Goal: Answer question/provide support

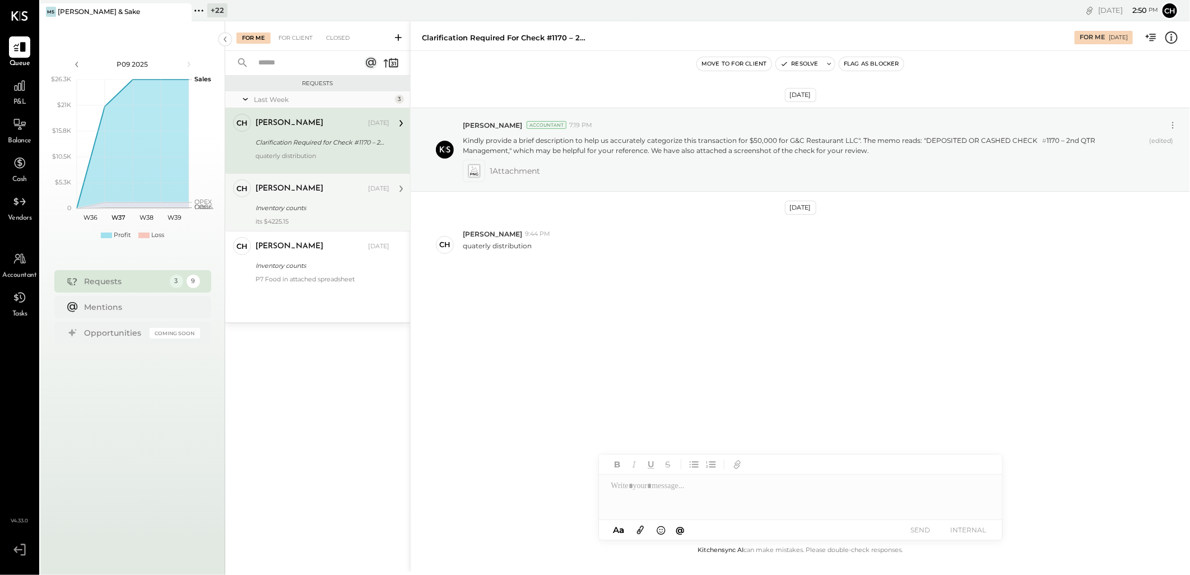
click at [321, 213] on div "Inventory counts" at bounding box center [320, 207] width 130 height 11
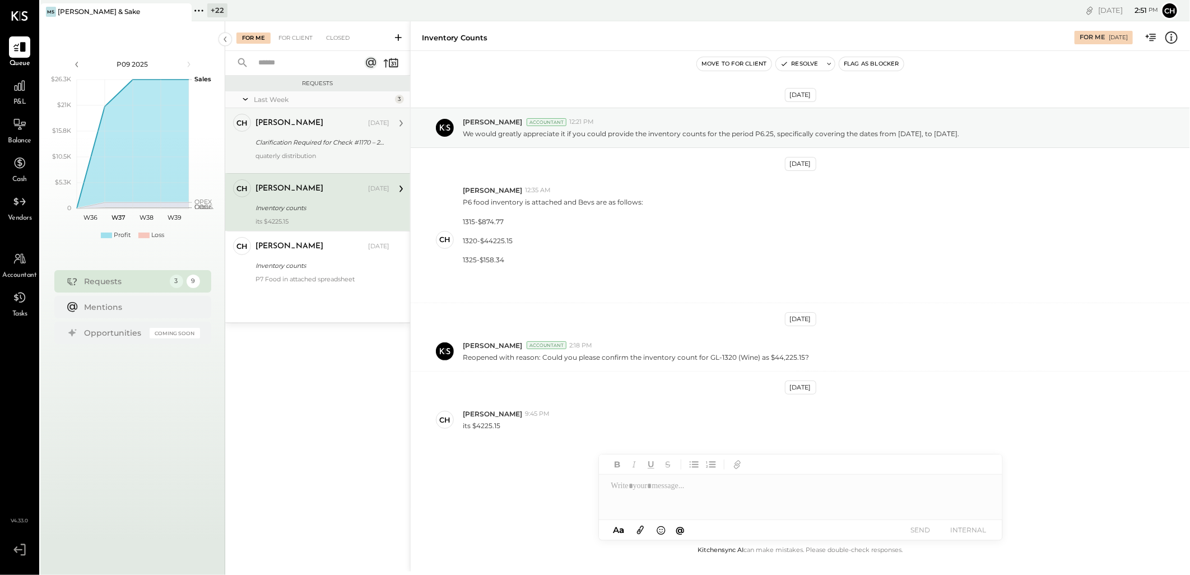
click at [306, 153] on div "quaterly distribution" at bounding box center [322, 156] width 134 height 8
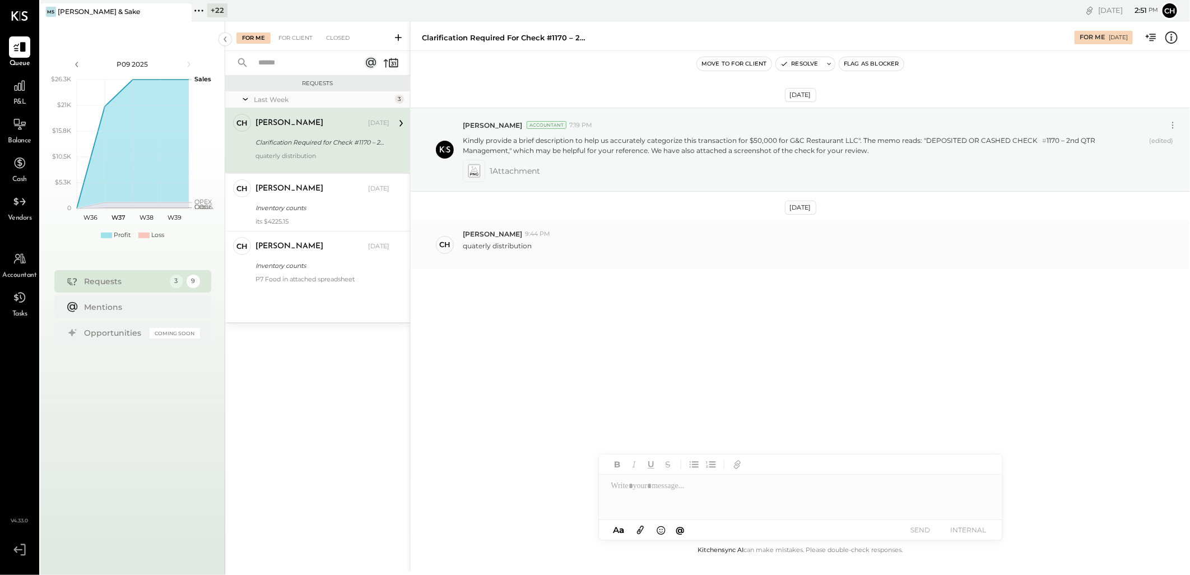
click at [488, 247] on div "quaterly distribution" at bounding box center [497, 246] width 69 height 10
click at [299, 206] on div "Inventory counts" at bounding box center [320, 207] width 130 height 11
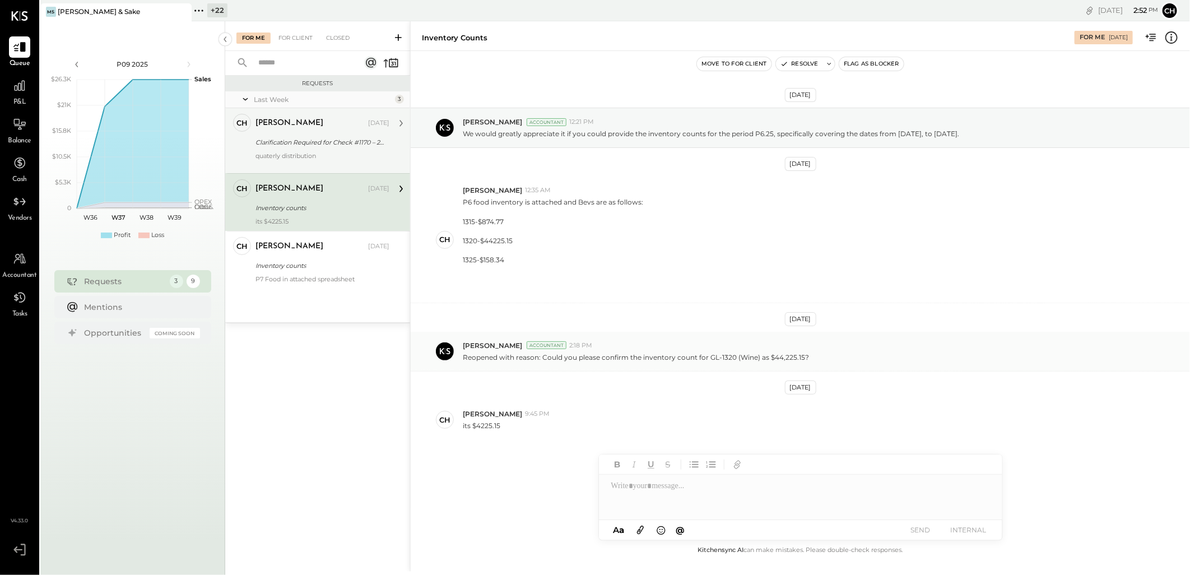
click at [782, 357] on p "Reopened with reason: Could you please confirm the inventory count for GL-1320 …" at bounding box center [636, 357] width 346 height 10
click at [488, 422] on p "its $4225.15" at bounding box center [482, 426] width 38 height 10
copy p "4225.15"
click at [528, 466] on div "[DATE] [PERSON_NAME] Accountant 12:21 PM We would greatly appreciate it if you …" at bounding box center [800, 301] width 779 height 444
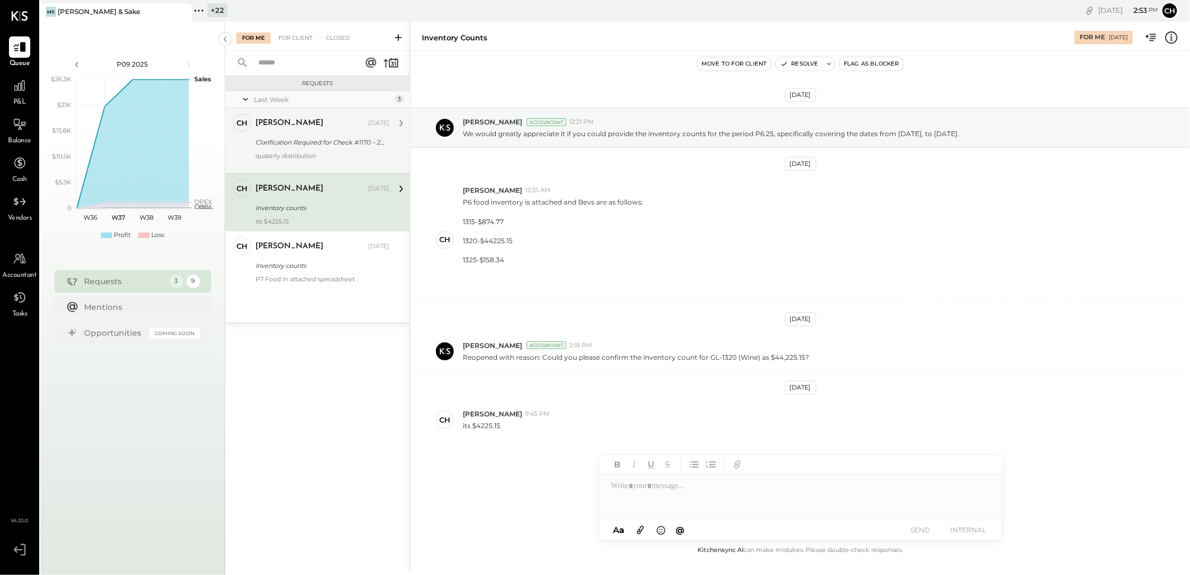
click at [624, 482] on div at bounding box center [800, 496] width 403 height 45
click at [925, 532] on button "SEND" at bounding box center [920, 529] width 45 height 15
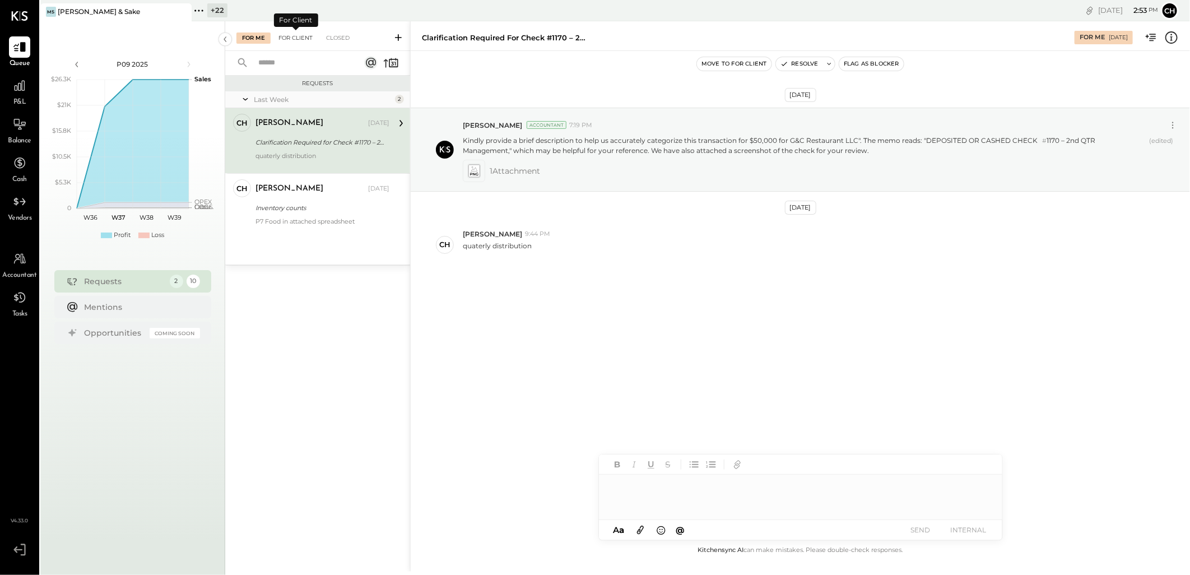
click at [299, 40] on div "For Client" at bounding box center [295, 37] width 45 height 11
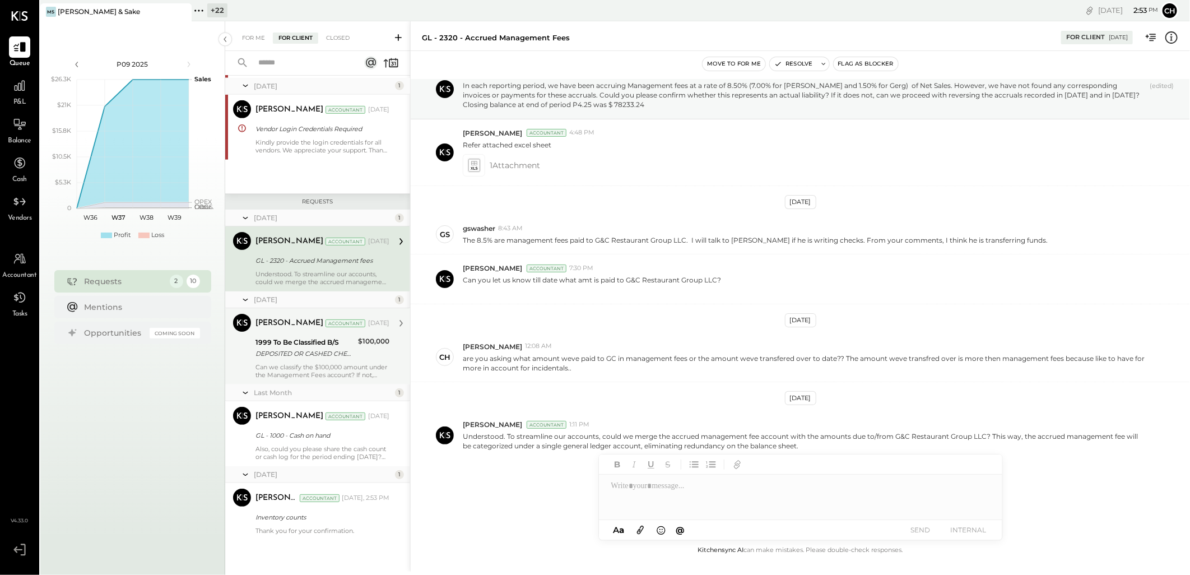
scroll to position [360, 0]
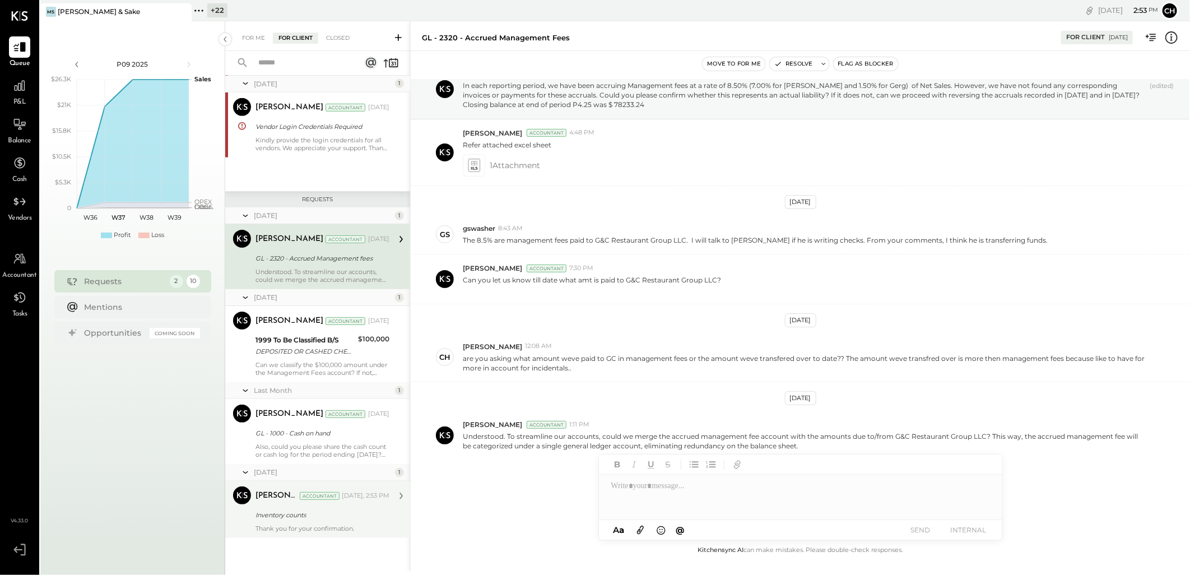
click at [281, 519] on div "Inventory counts" at bounding box center [320, 514] width 130 height 11
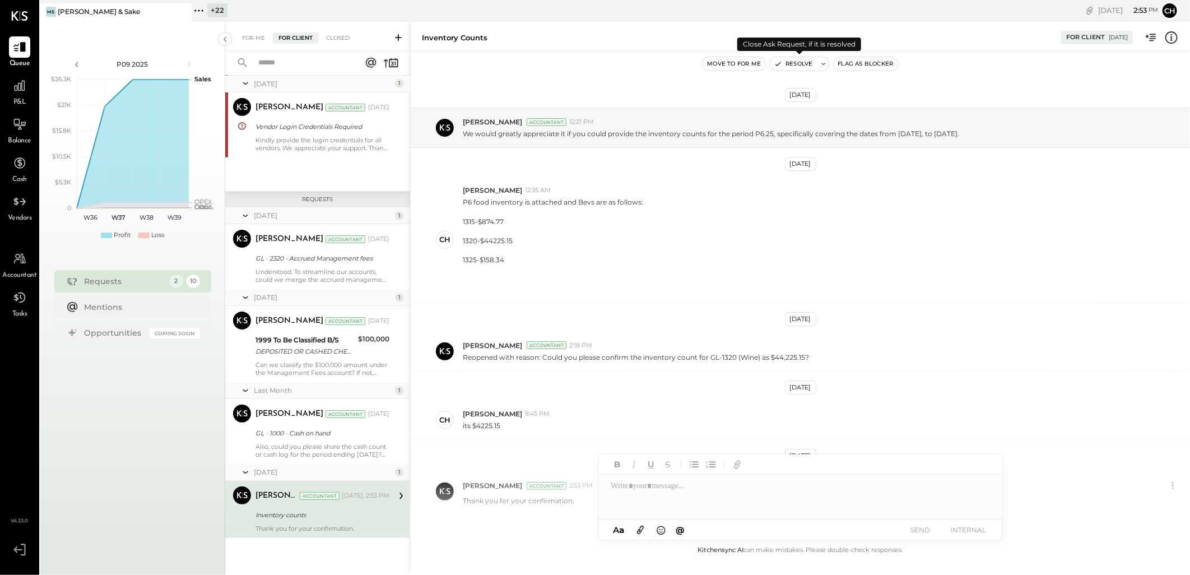
click at [813, 63] on button "Resolve" at bounding box center [793, 63] width 47 height 13
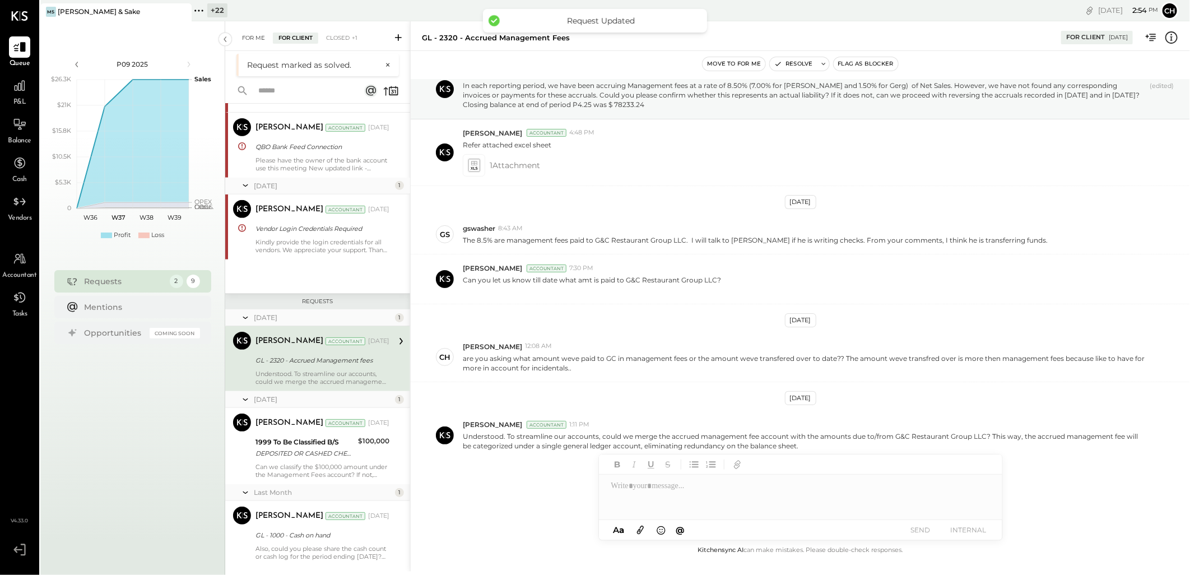
click at [250, 36] on div "For Me" at bounding box center [253, 37] width 34 height 11
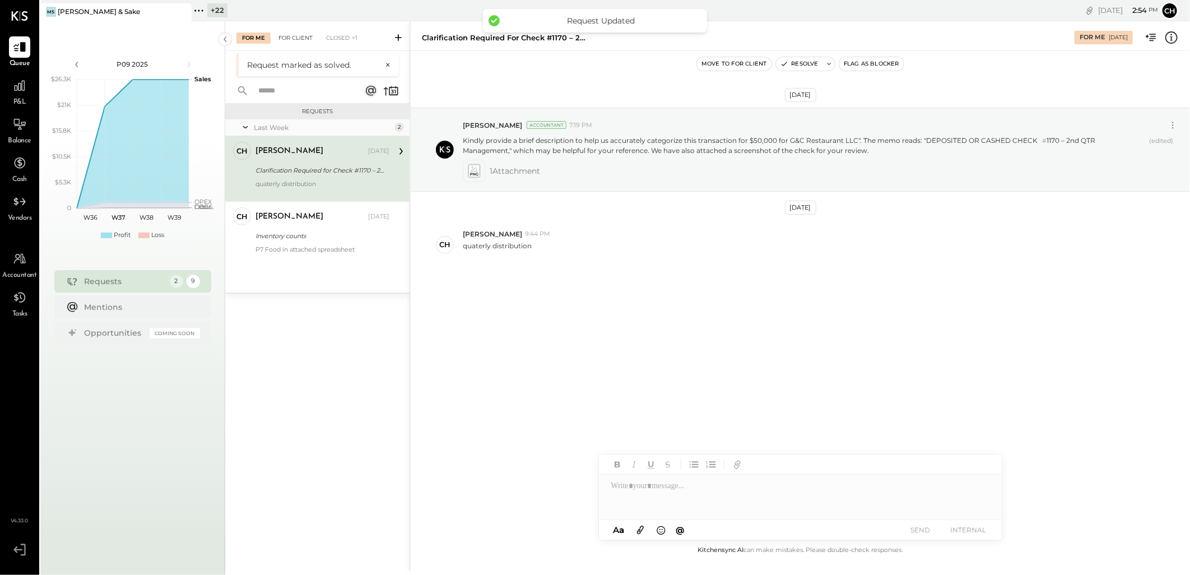
click at [295, 36] on div "For Client" at bounding box center [295, 37] width 45 height 11
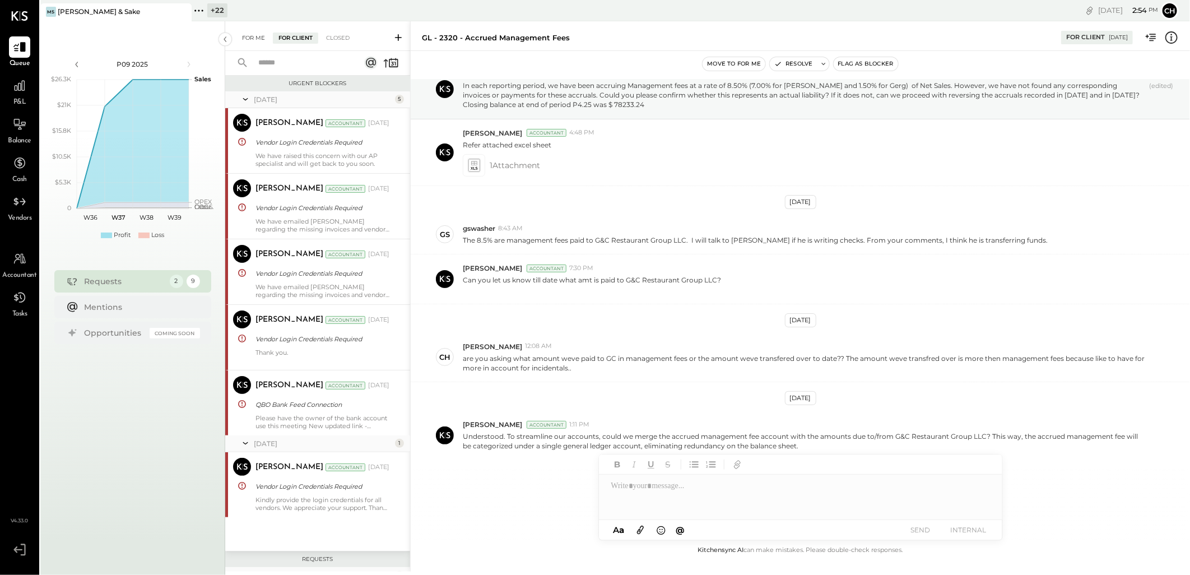
click at [253, 40] on div "For Me" at bounding box center [253, 37] width 34 height 11
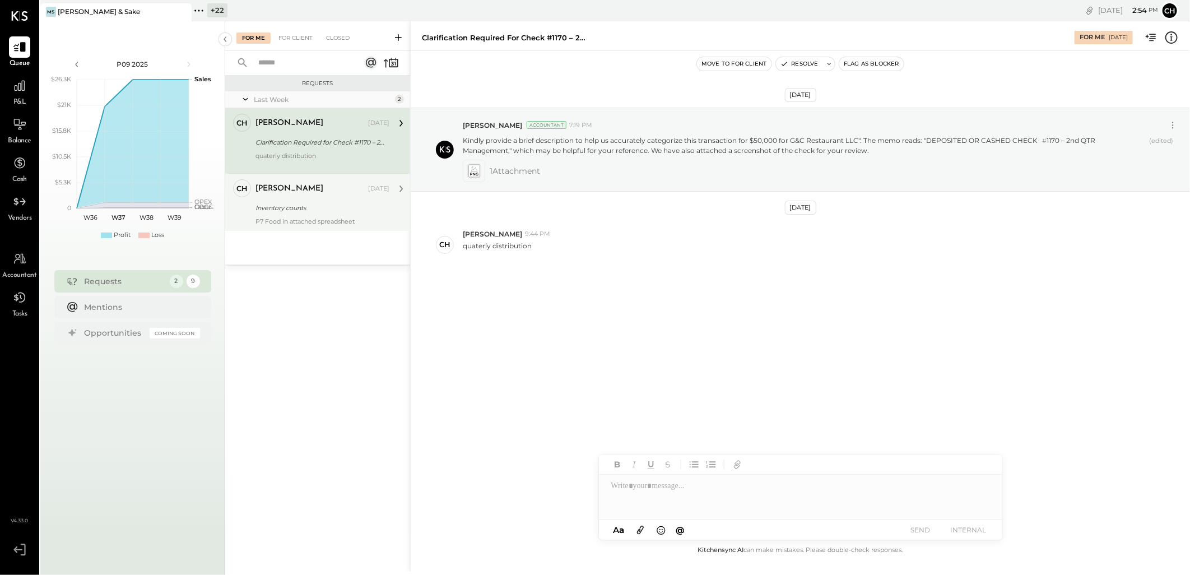
click at [304, 210] on div "Inventory counts" at bounding box center [320, 207] width 130 height 11
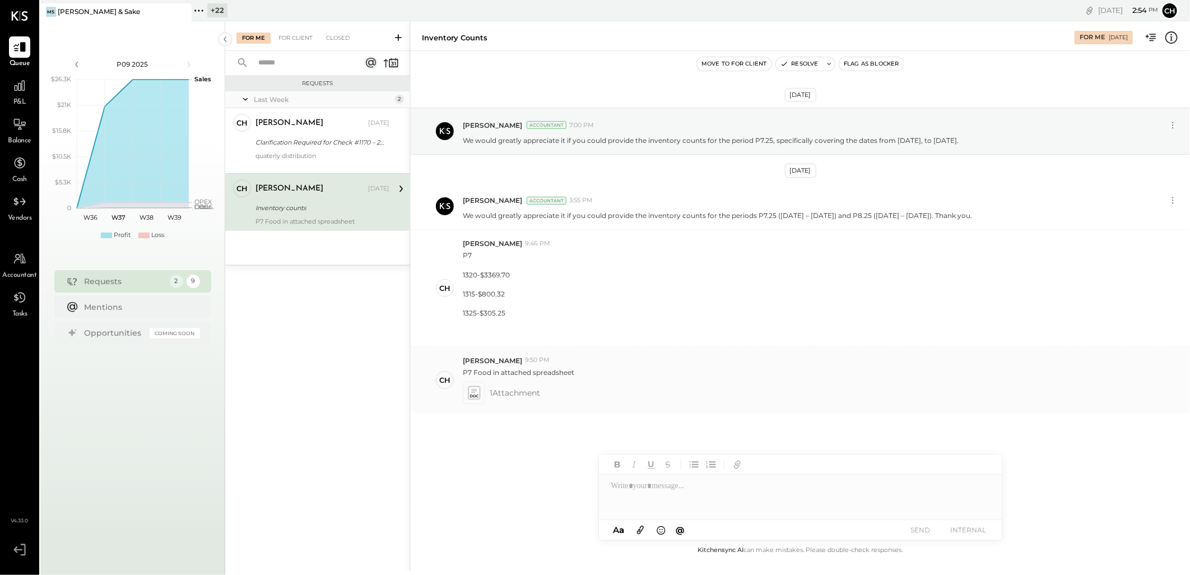
click at [479, 395] on icon at bounding box center [474, 392] width 12 height 13
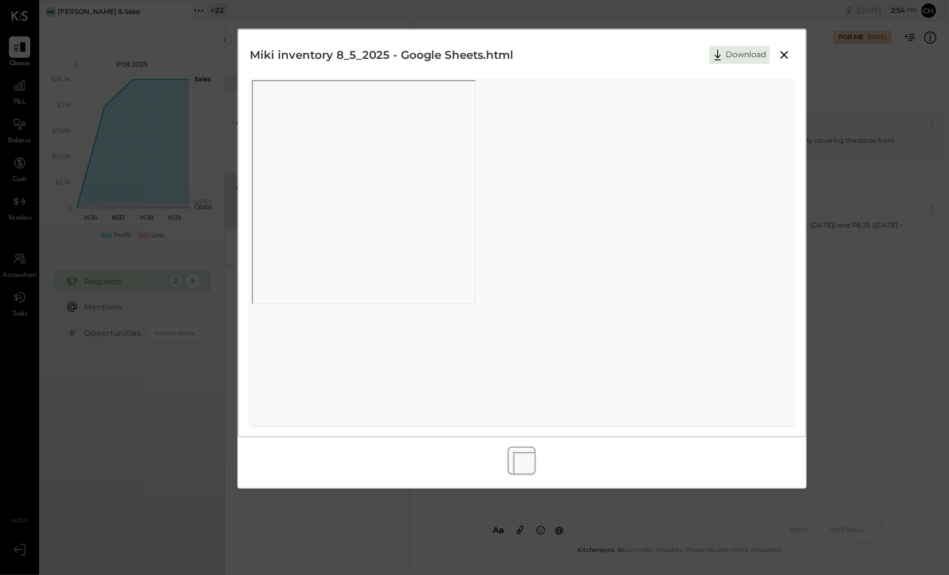
click at [786, 56] on icon at bounding box center [785, 55] width 8 height 8
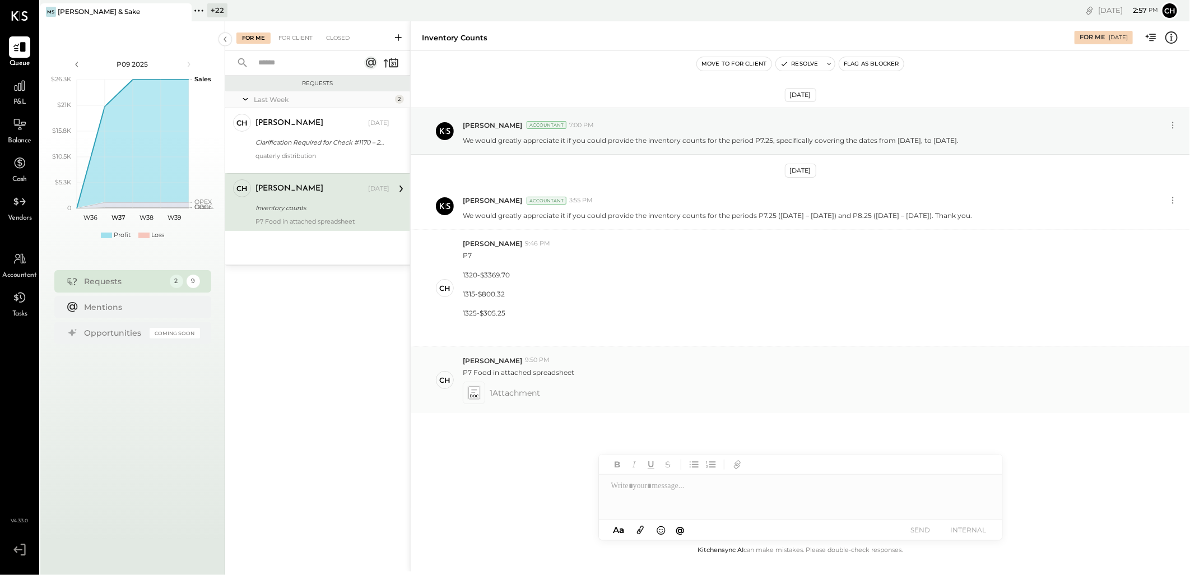
click at [474, 394] on icon at bounding box center [474, 392] width 12 height 13
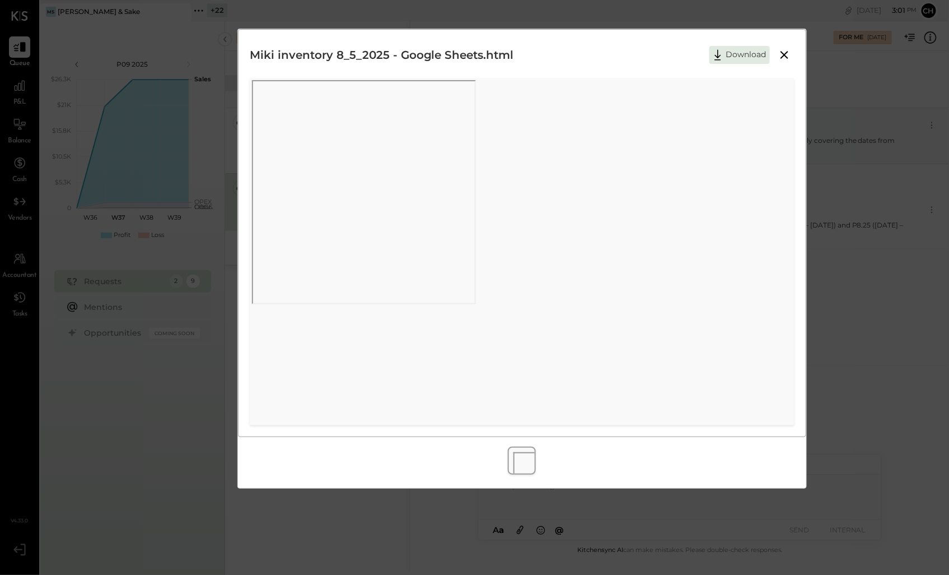
click at [789, 54] on icon at bounding box center [784, 54] width 13 height 13
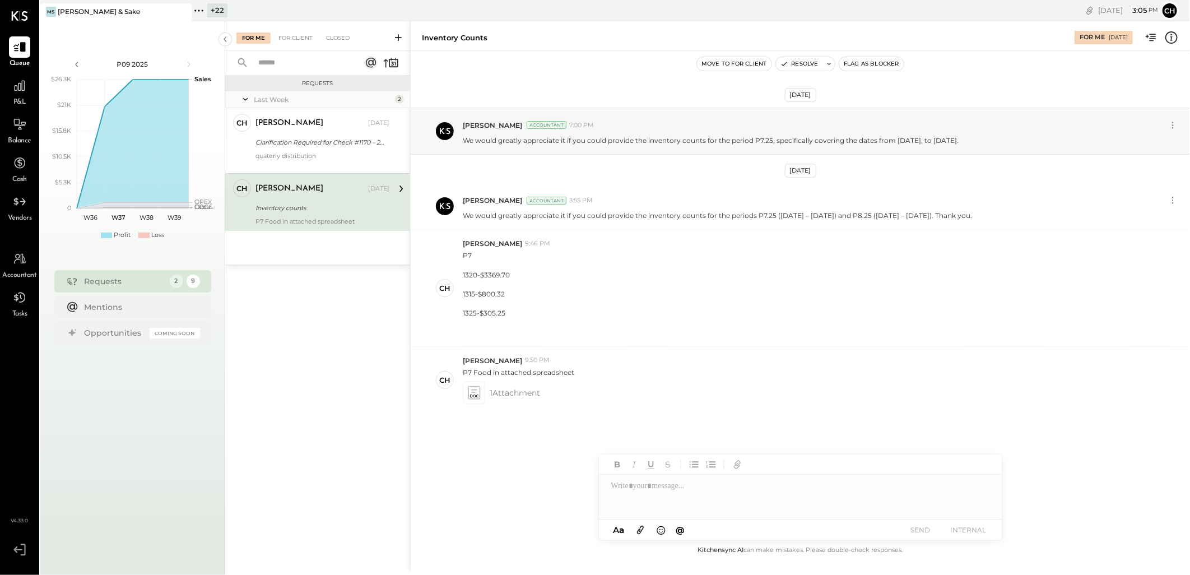
click at [659, 497] on div at bounding box center [800, 496] width 403 height 45
click at [628, 500] on div at bounding box center [800, 496] width 403 height 45
click at [440, 38] on div "Inventory counts" at bounding box center [455, 37] width 66 height 11
copy div "Inventory"
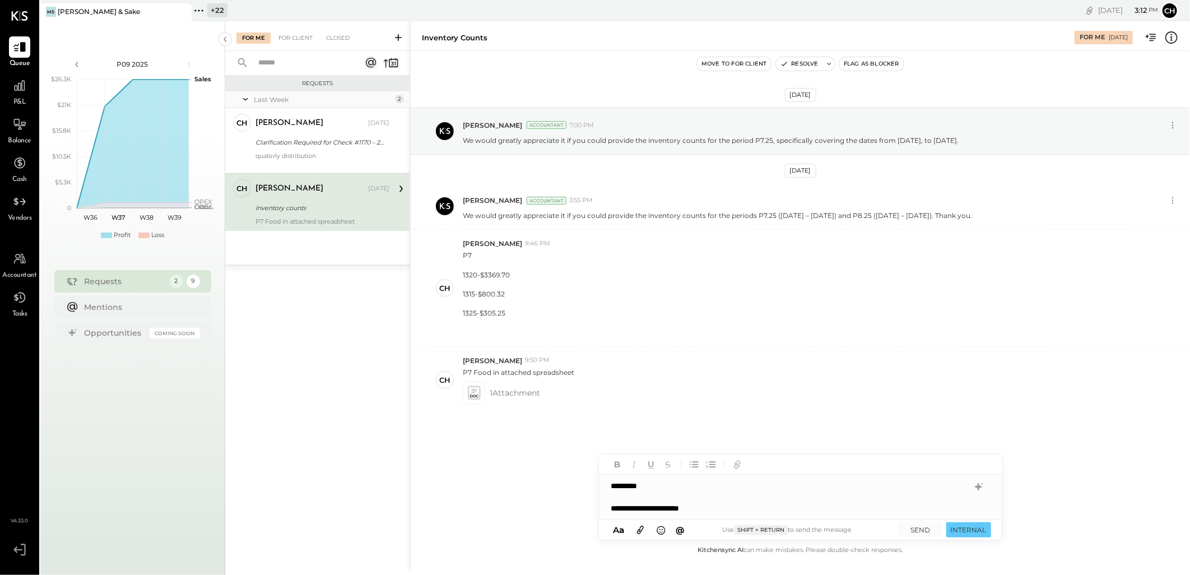
click at [730, 513] on div "**********" at bounding box center [789, 507] width 357 height 11
copy p "provide the inventory counts for the period P7.25"
drag, startPoint x: 607, startPoint y: 141, endPoint x: 771, endPoint y: 137, distance: 163.6
click at [771, 137] on p "We would greatly appreciate it if you could provide the inventory counts for th…" at bounding box center [711, 141] width 496 height 10
click at [832, 514] on div "**********" at bounding box center [789, 507] width 357 height 11
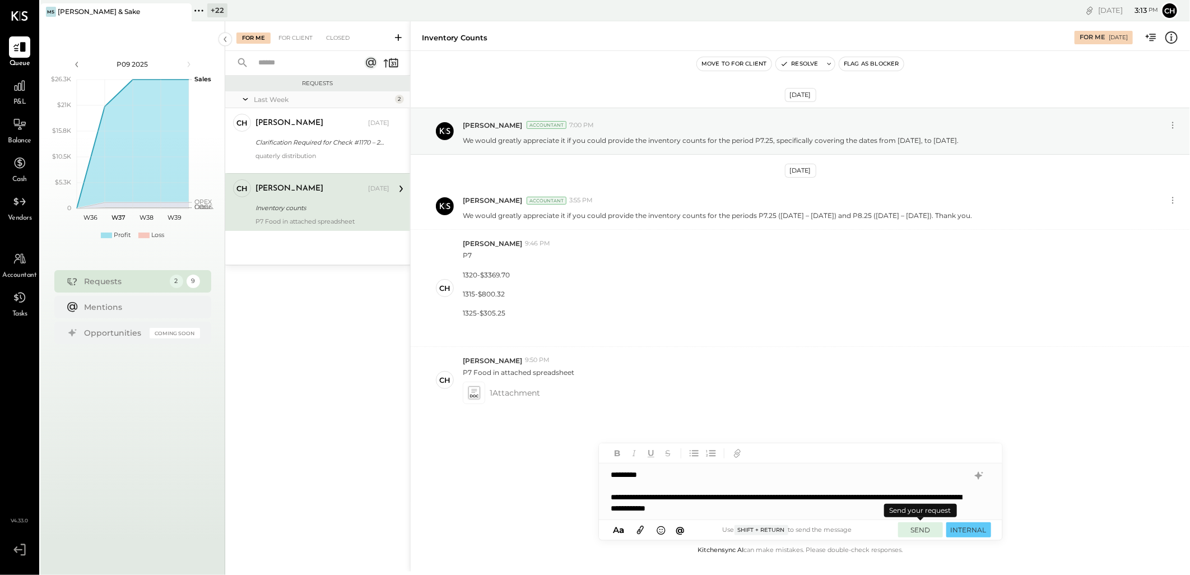
click at [924, 529] on button "SEND" at bounding box center [920, 529] width 45 height 15
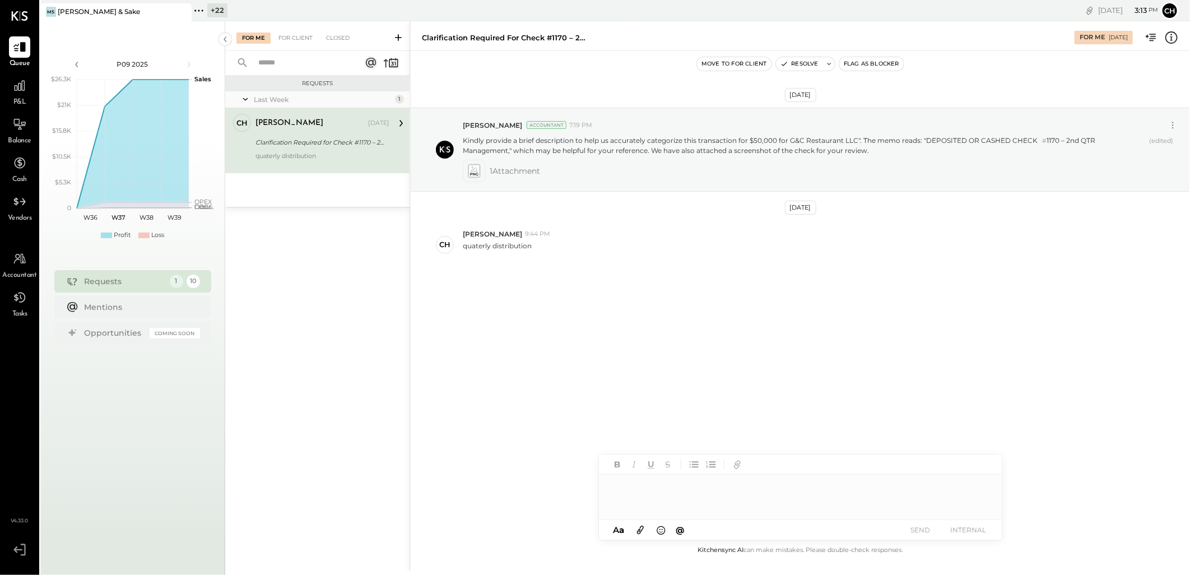
click at [535, 289] on div "[DATE] [PERSON_NAME] Accountant 7:19 PM Kindly provide a brief description to h…" at bounding box center [800, 216] width 779 height 274
click at [300, 44] on div "For Me For Client Closed" at bounding box center [317, 36] width 185 height 30
click at [530, 172] on span "1 Attachment" at bounding box center [514, 171] width 50 height 22
click at [475, 170] on icon at bounding box center [474, 170] width 12 height 13
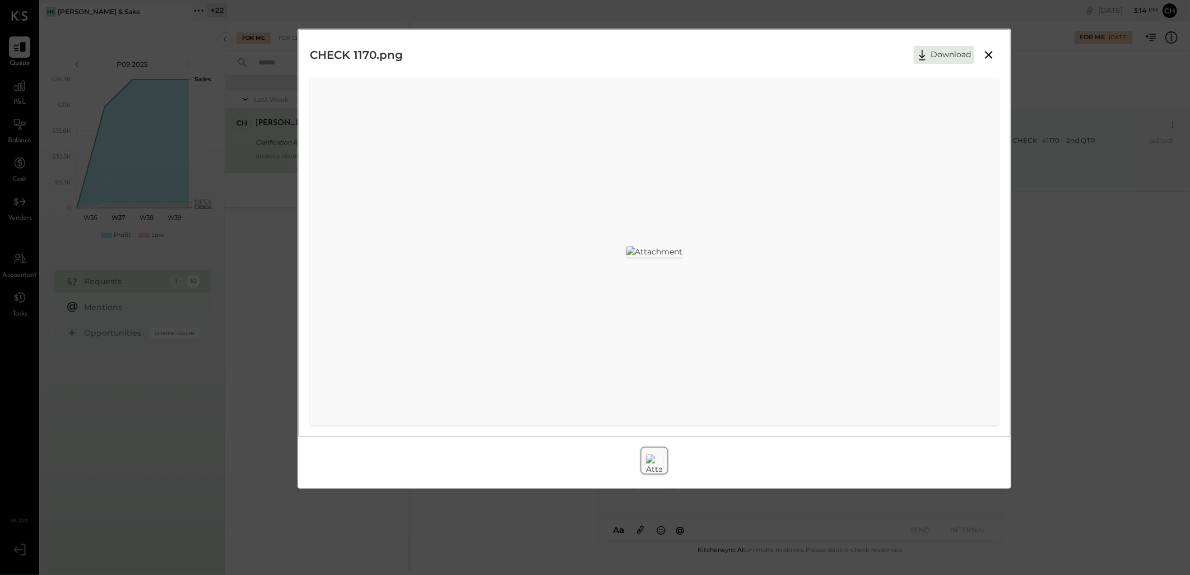
click at [996, 58] on button at bounding box center [988, 55] width 20 height 15
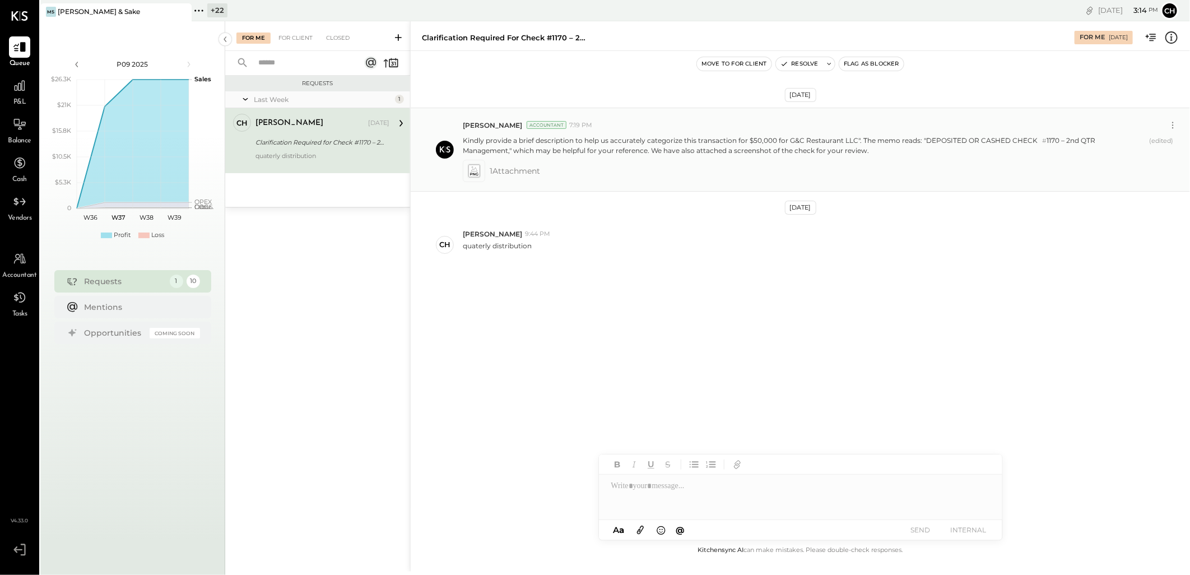
click at [477, 175] on icon at bounding box center [474, 173] width 8 height 3
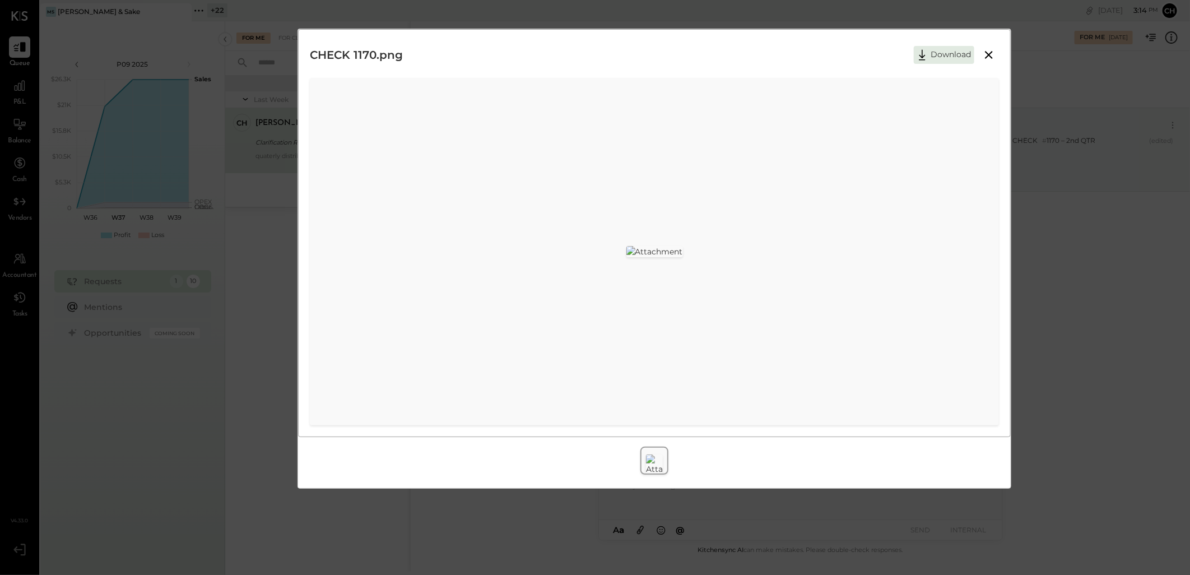
click at [990, 60] on icon at bounding box center [988, 54] width 13 height 13
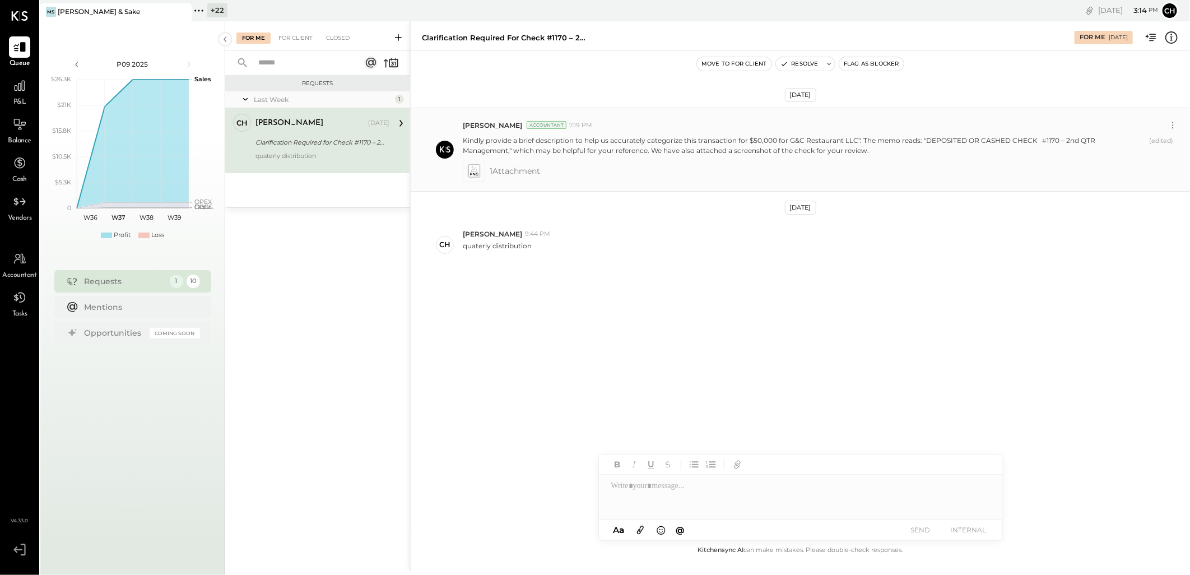
click at [1094, 136] on p "Kindly provide a brief description to help us accurately categorize this transa…" at bounding box center [804, 146] width 682 height 20
click at [477, 169] on icon at bounding box center [474, 170] width 12 height 13
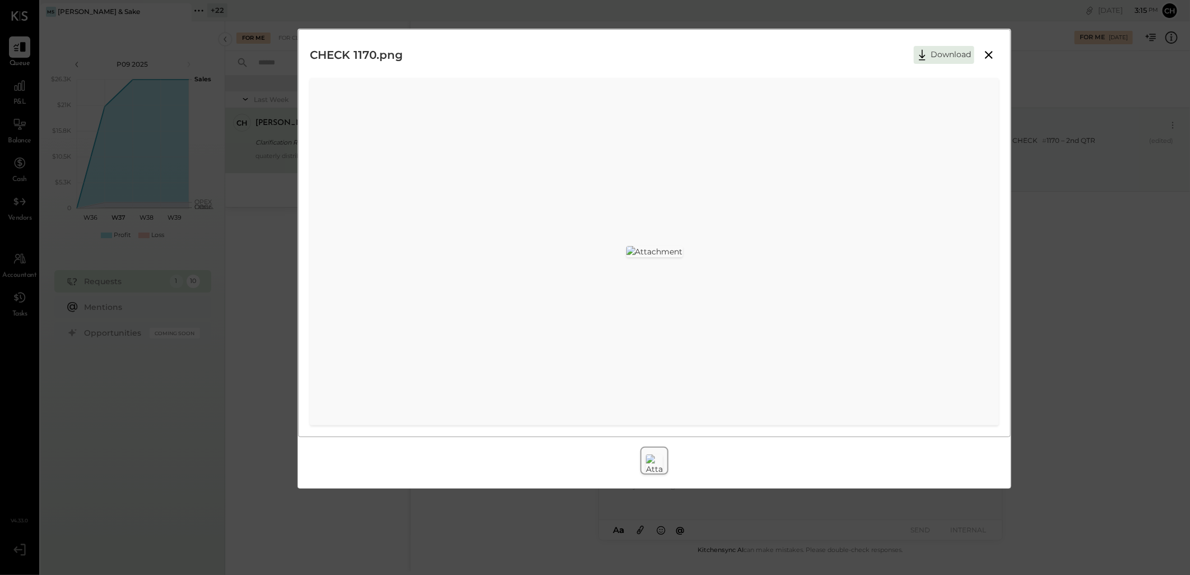
click at [986, 58] on icon at bounding box center [989, 55] width 8 height 8
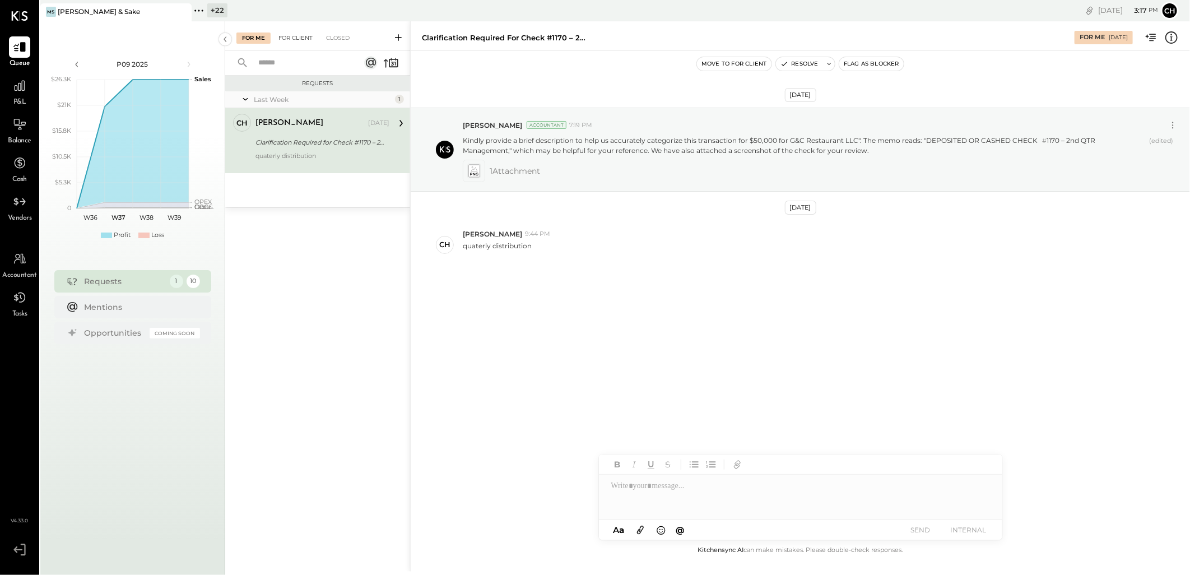
click at [295, 38] on div "For Client" at bounding box center [295, 37] width 45 height 11
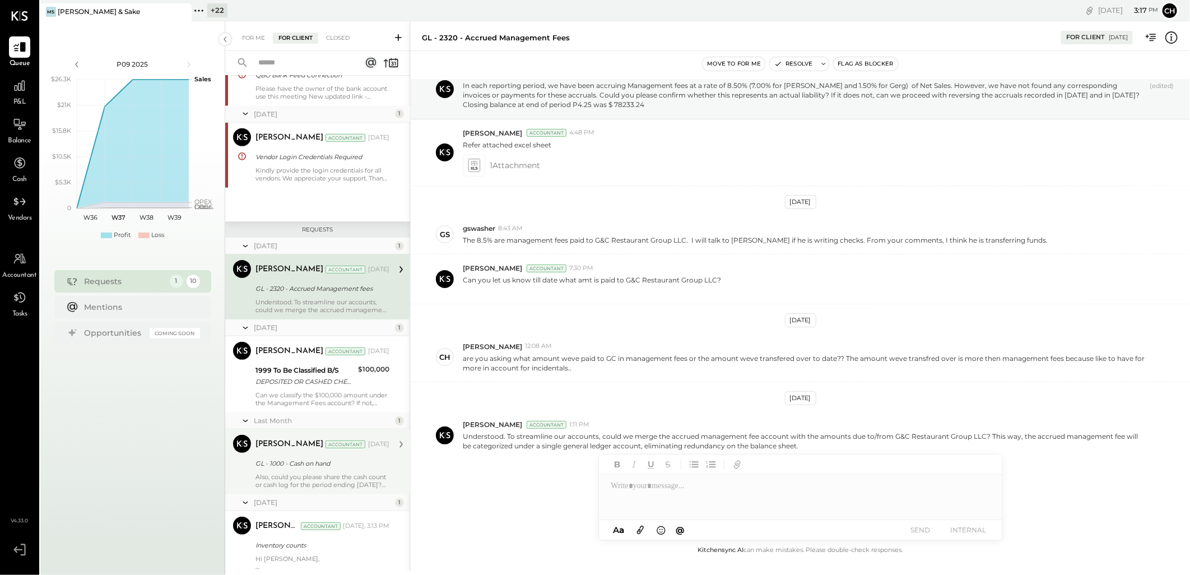
scroll to position [367, 0]
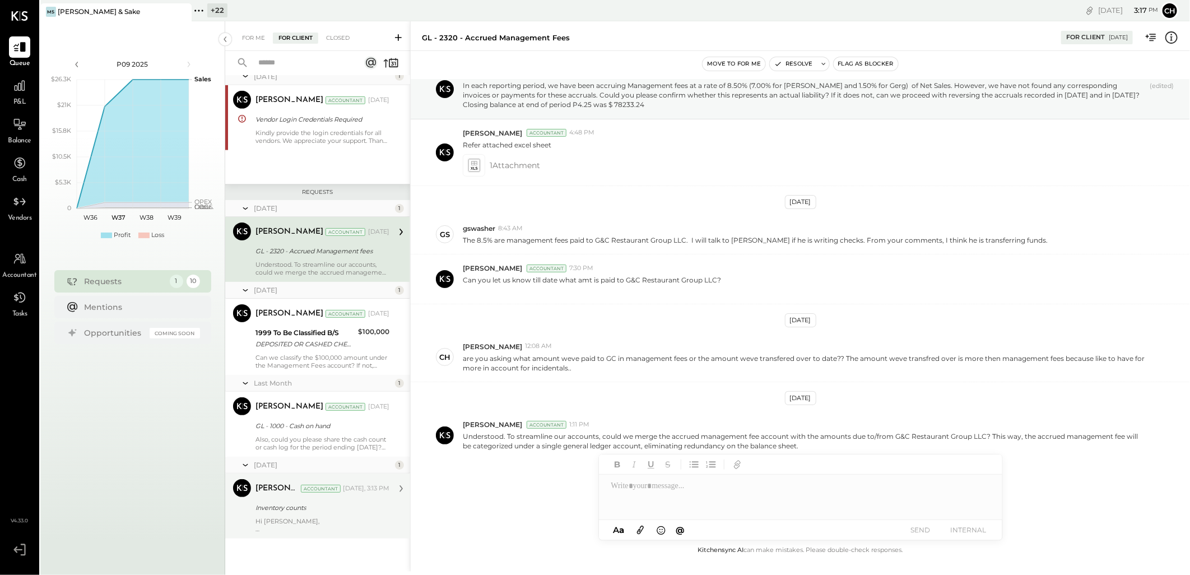
click at [279, 494] on div "[PERSON_NAME] Accountant [DATE], 3:13 PM" at bounding box center [322, 489] width 134 height 16
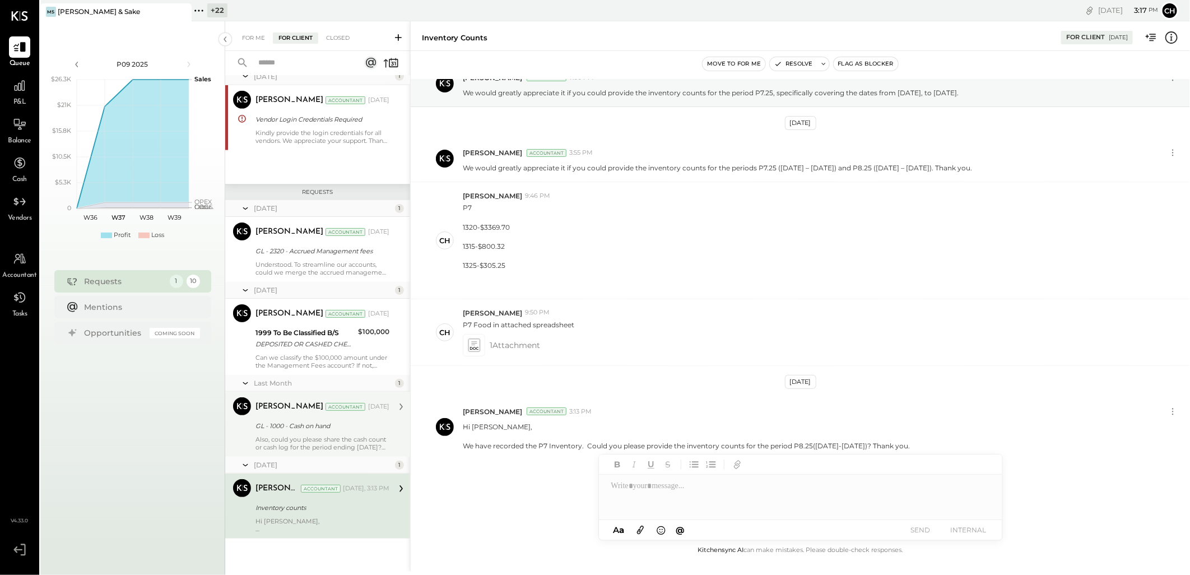
scroll to position [48, 0]
click at [308, 423] on div "GL - 1000 - Cash on hand" at bounding box center [320, 425] width 130 height 11
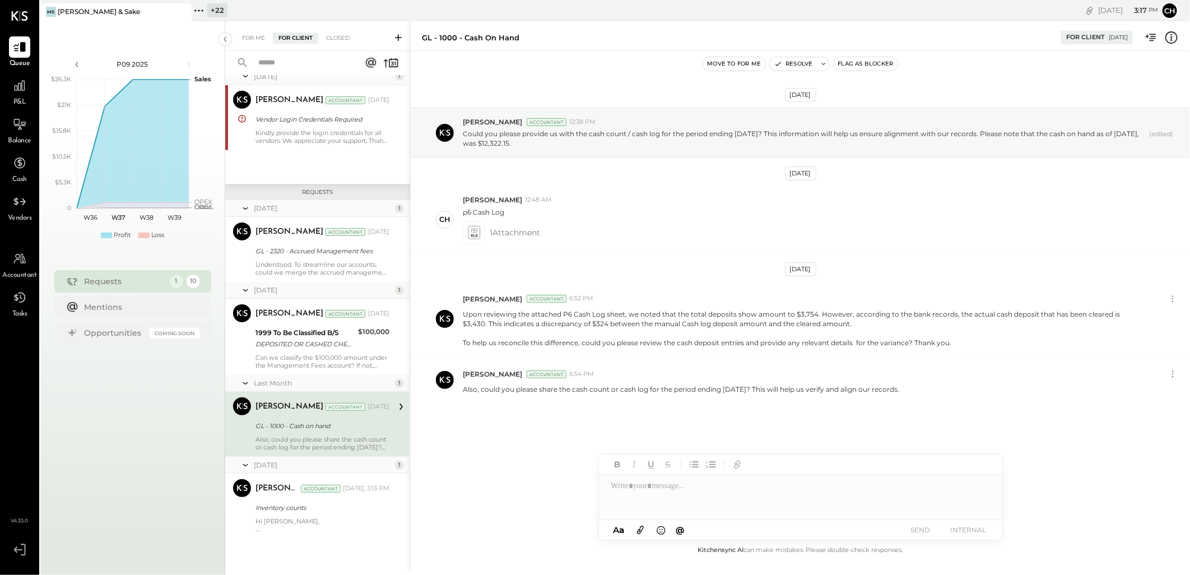
click at [322, 376] on div "Last Month 1" at bounding box center [317, 383] width 185 height 17
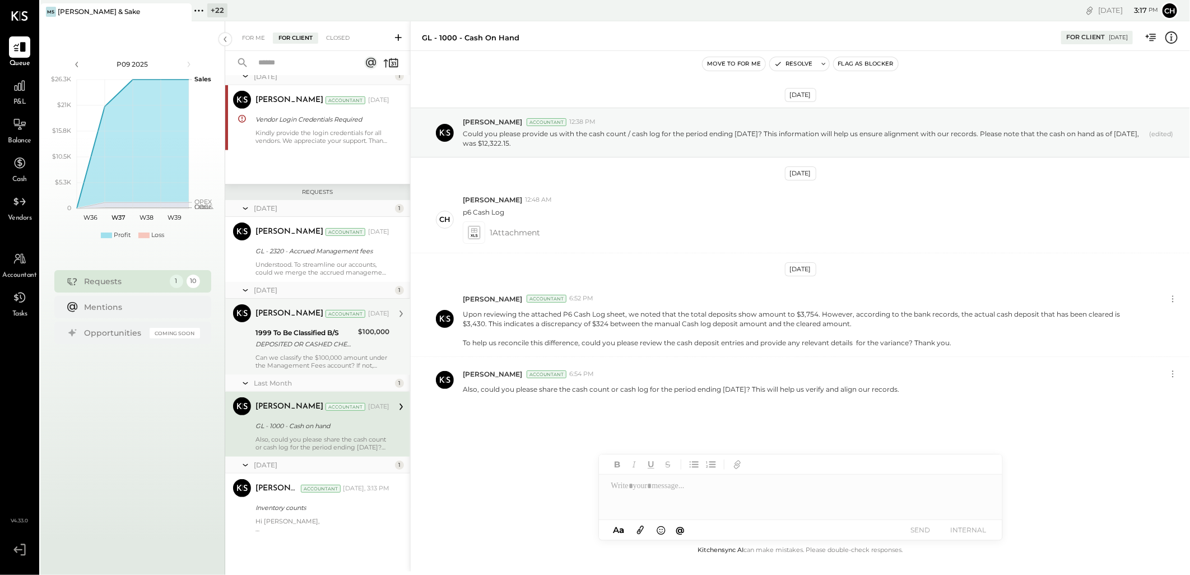
click at [322, 361] on div "Can we classify the $100,000 amount under the Management Fees account? If not, …" at bounding box center [322, 361] width 134 height 16
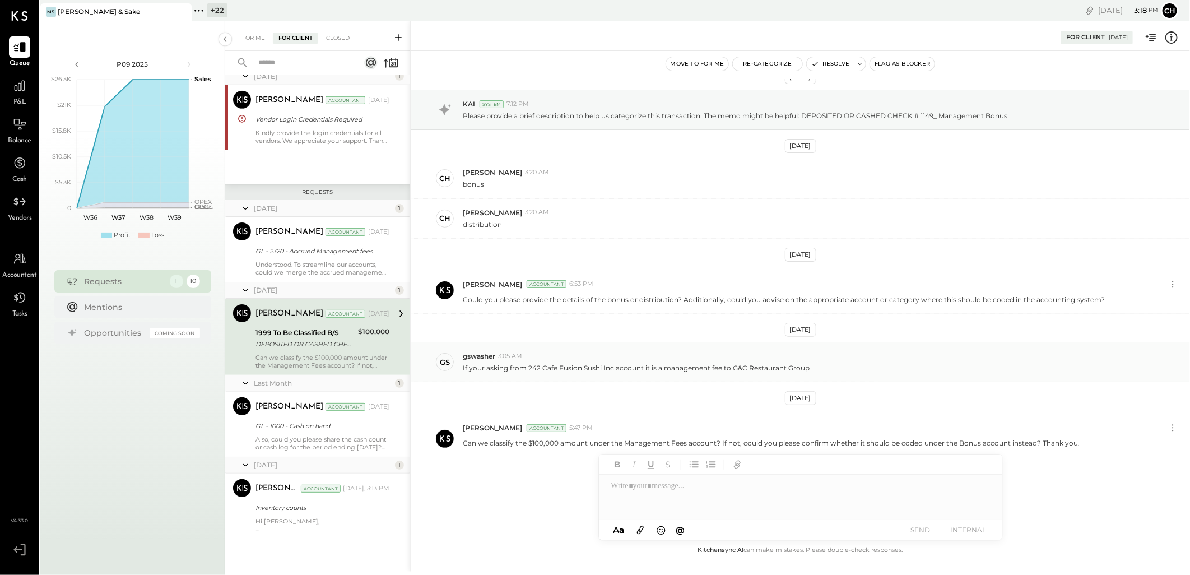
scroll to position [25, 0]
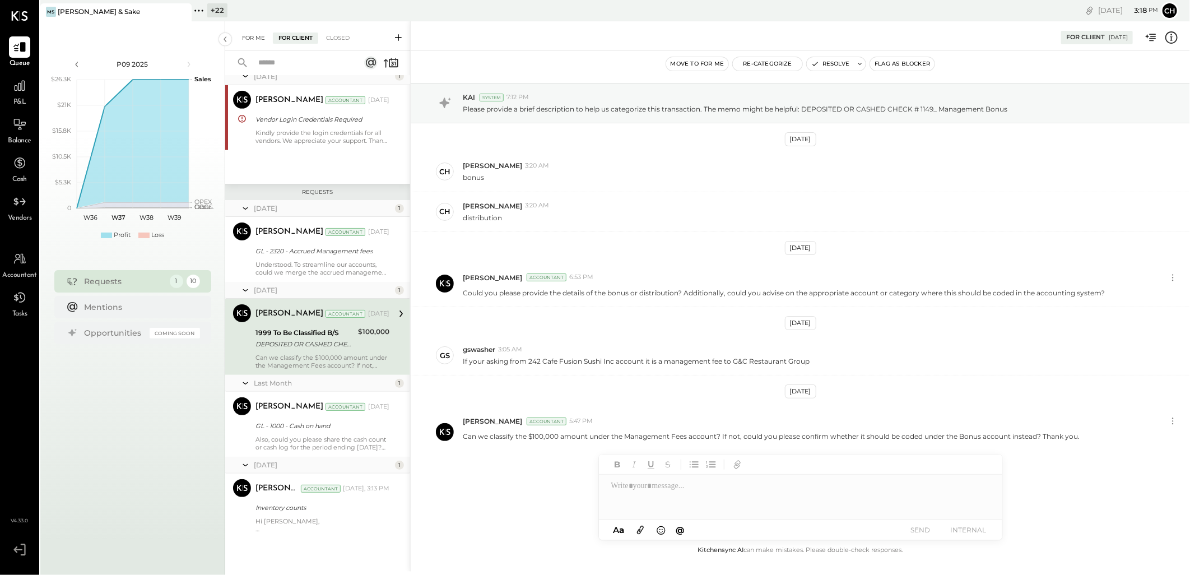
click at [264, 38] on div "For Me" at bounding box center [253, 37] width 34 height 11
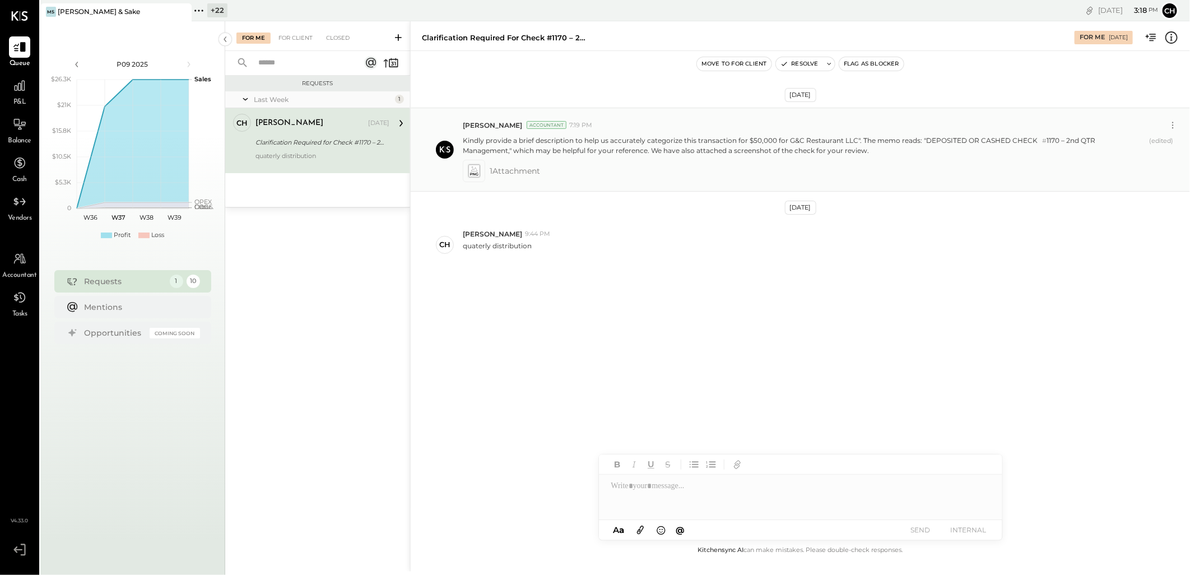
click at [692, 152] on p "Kindly provide a brief description to help us accurately categorize this transa…" at bounding box center [804, 146] width 682 height 20
click at [515, 232] on div "[PERSON_NAME] 9:44 PM" at bounding box center [822, 234] width 718 height 10
drag, startPoint x: 463, startPoint y: 248, endPoint x: 558, endPoint y: 243, distance: 94.8
click at [558, 243] on div "quaterly distribution" at bounding box center [822, 249] width 718 height 21
click at [291, 40] on div "For Client" at bounding box center [295, 37] width 45 height 11
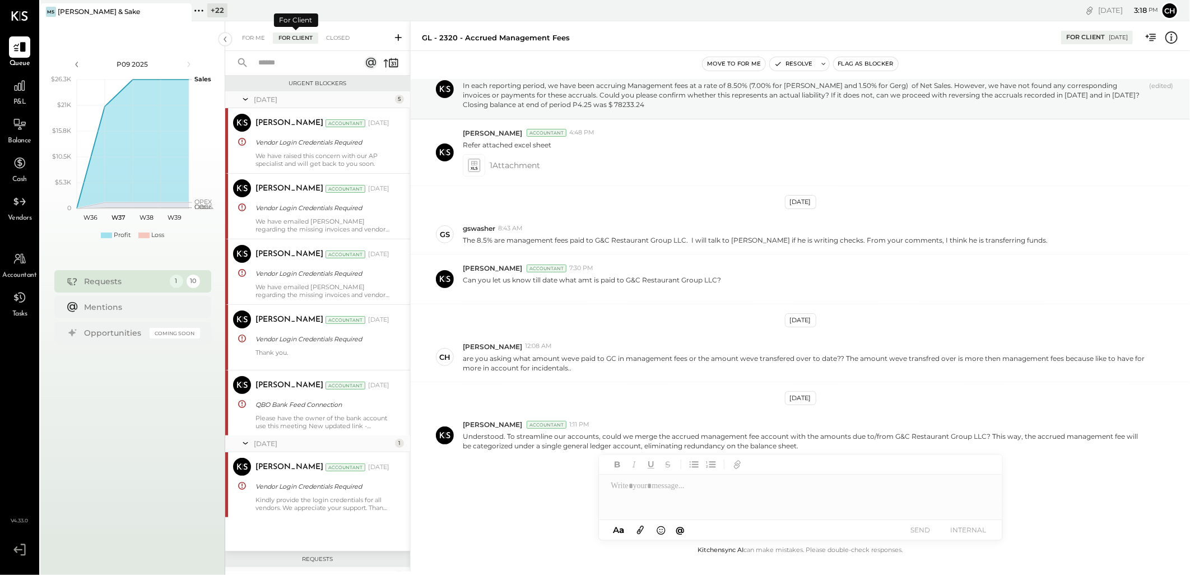
scroll to position [293, 0]
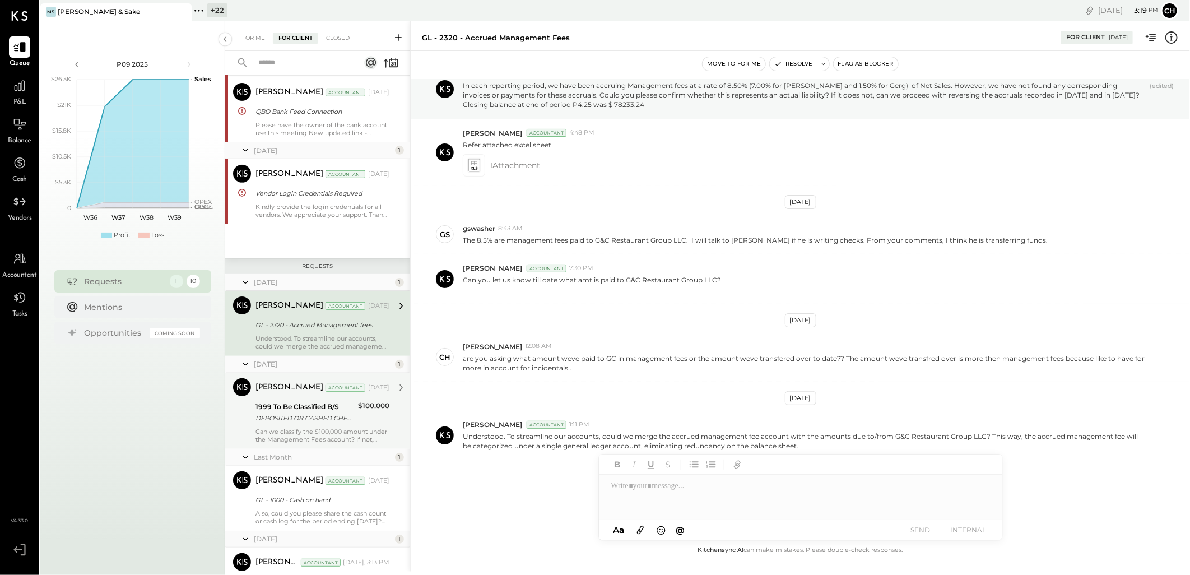
click at [306, 413] on div "DEPOSITED OR CASHED CHECK # 1149_ Management Bonus" at bounding box center [304, 417] width 99 height 11
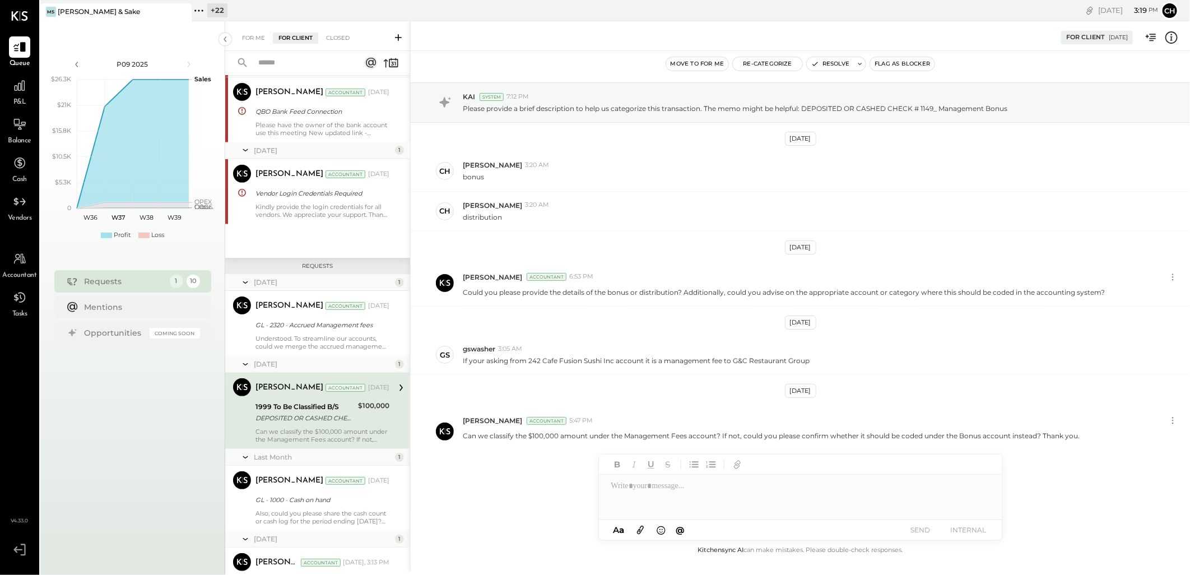
scroll to position [25, 0]
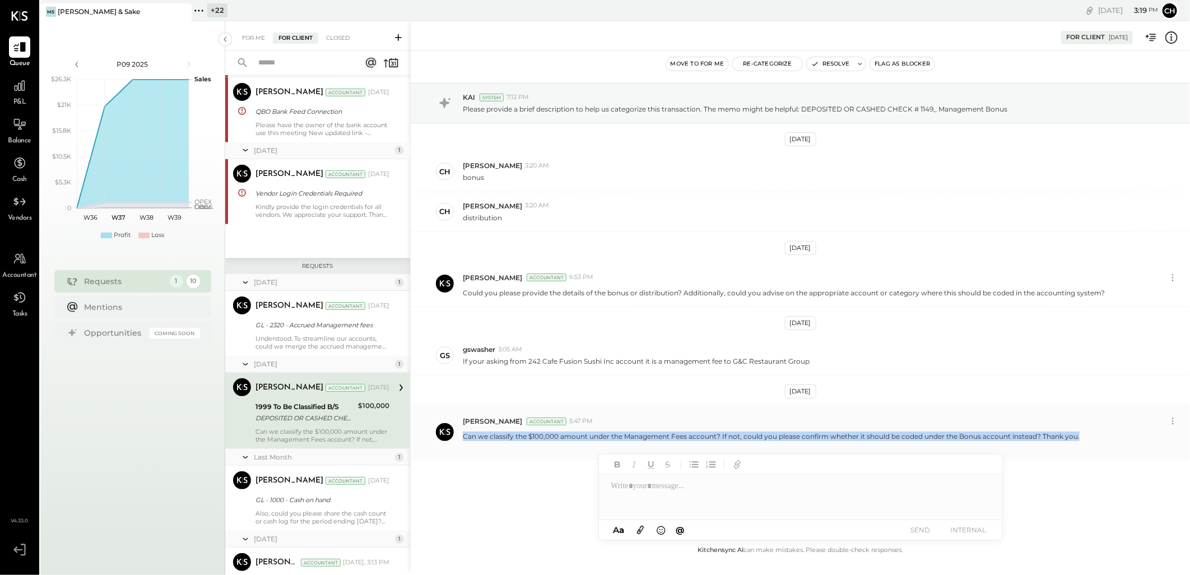
copy p "Can we classify the $100,000 amount under the Management Fees account? If not, …"
drag, startPoint x: 463, startPoint y: 437, endPoint x: 1088, endPoint y: 440, distance: 625.0
click at [1088, 440] on div "Can we classify the $100,000 amount under the Management Fees account? If not, …" at bounding box center [822, 439] width 718 height 21
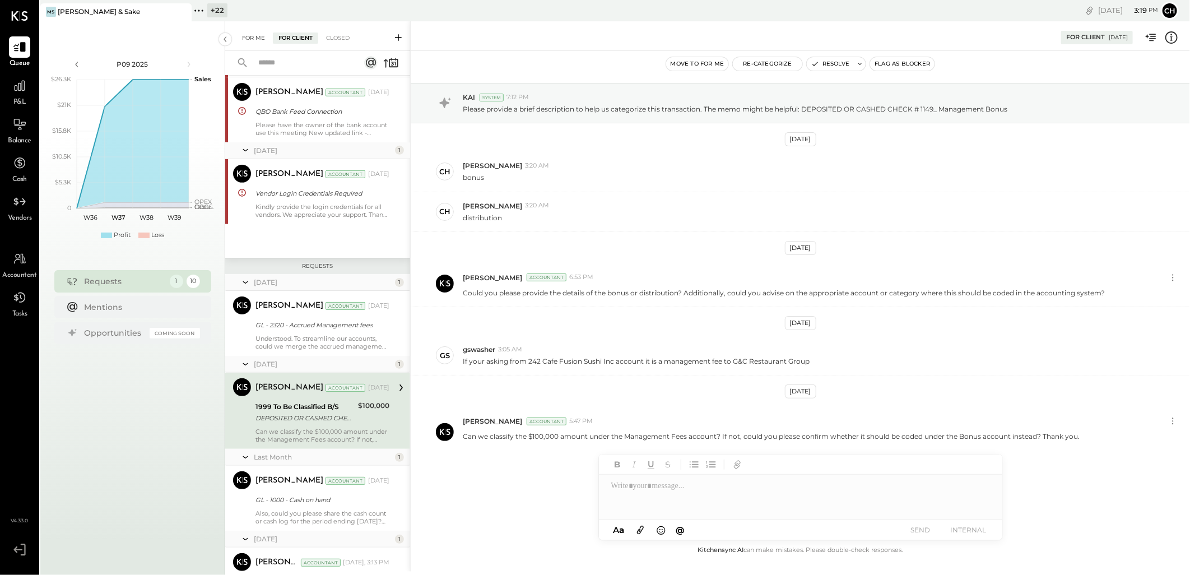
click at [259, 39] on div "For Me" at bounding box center [253, 37] width 34 height 11
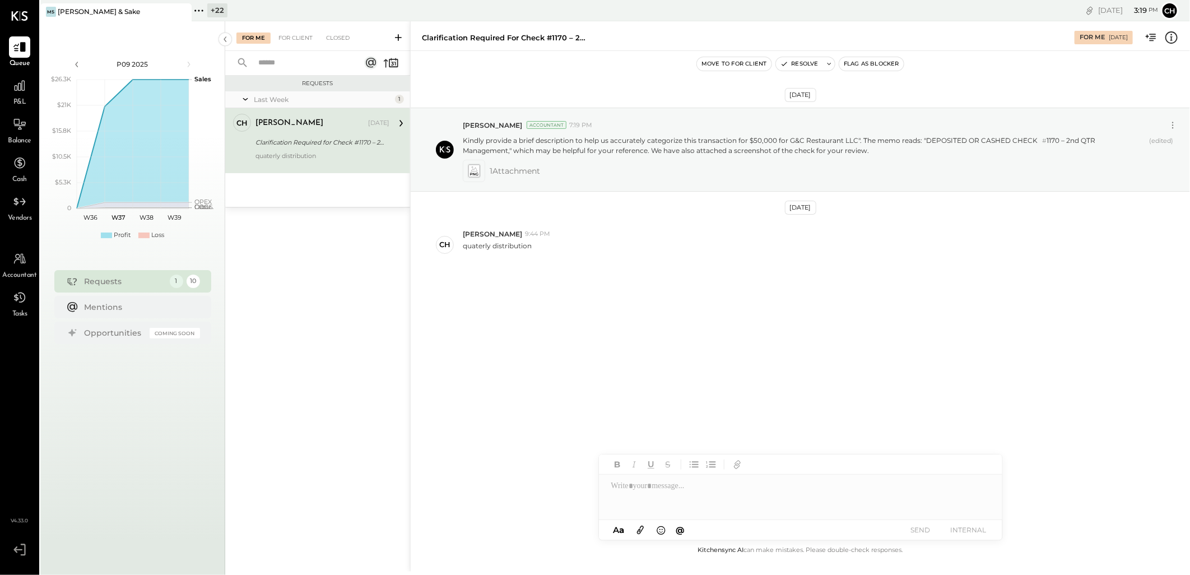
click at [650, 492] on div at bounding box center [800, 496] width 403 height 45
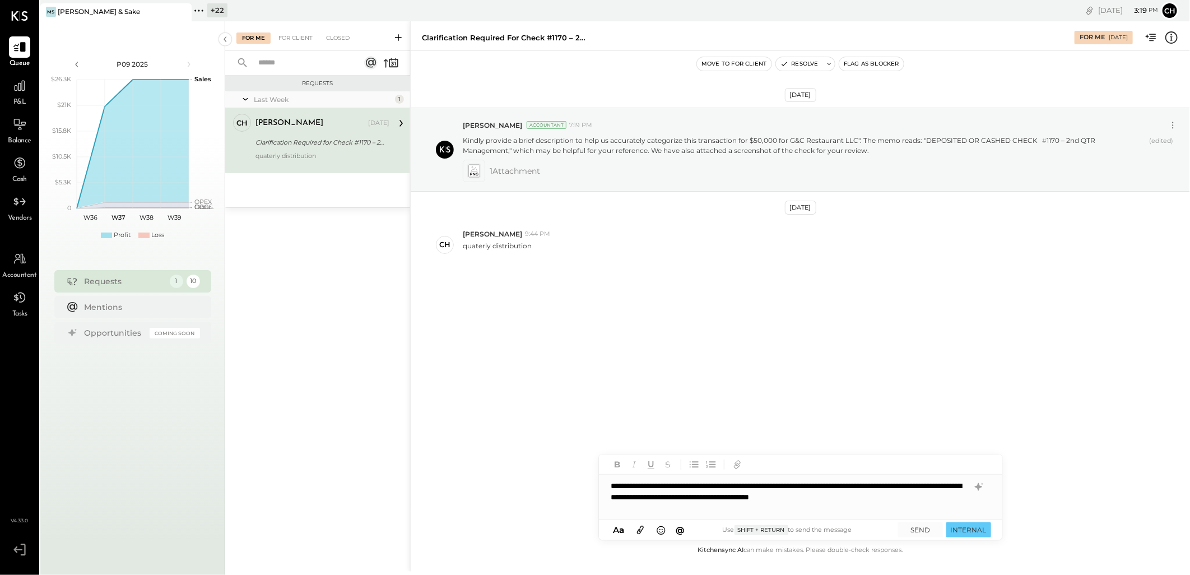
click at [706, 486] on div "**********" at bounding box center [800, 496] width 403 height 45
click at [473, 166] on icon at bounding box center [474, 170] width 12 height 13
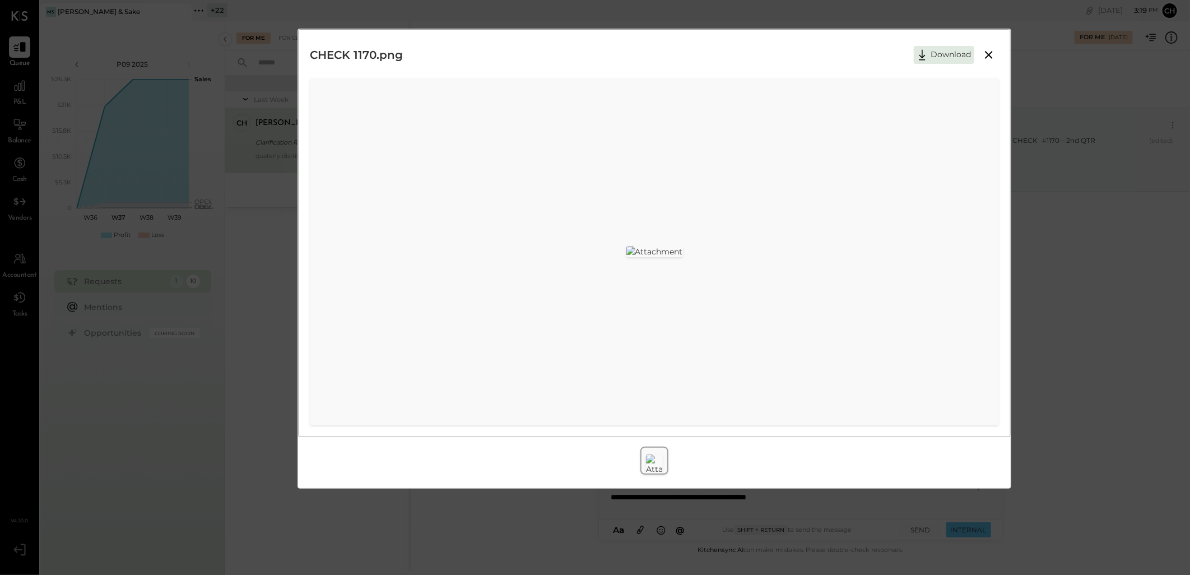
click at [988, 54] on icon at bounding box center [989, 55] width 8 height 8
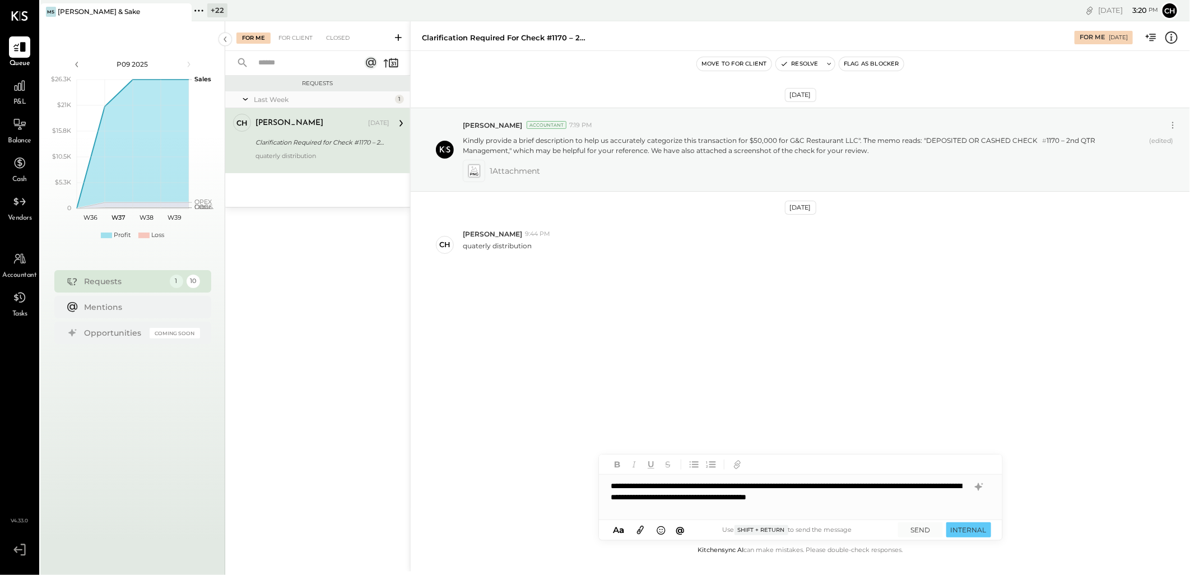
click at [651, 495] on div "**********" at bounding box center [800, 496] width 403 height 45
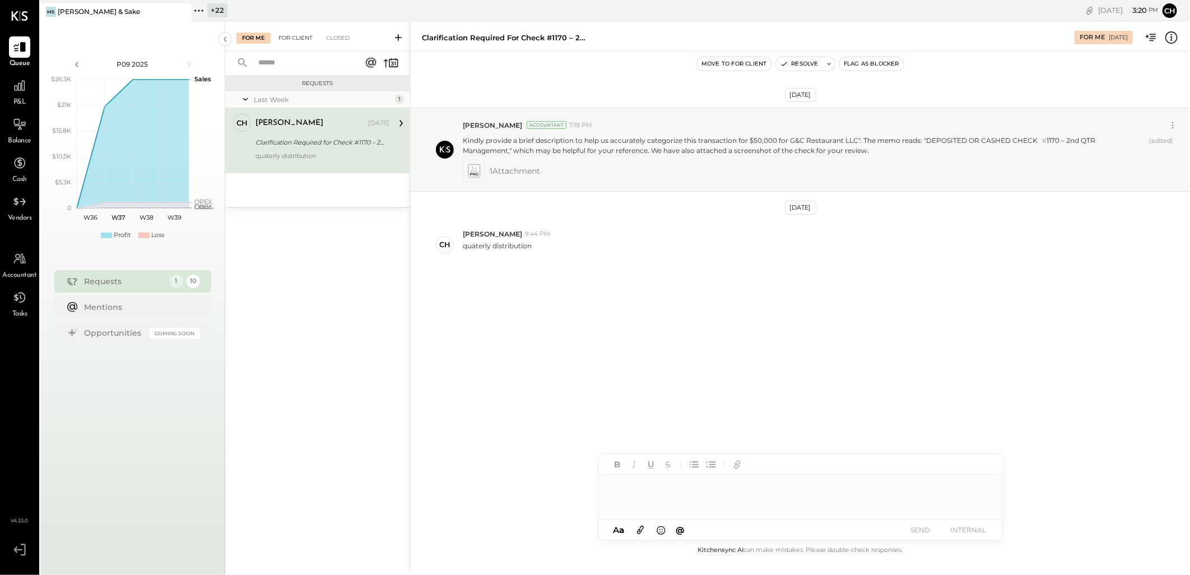
click at [294, 39] on div "For Client" at bounding box center [295, 37] width 45 height 11
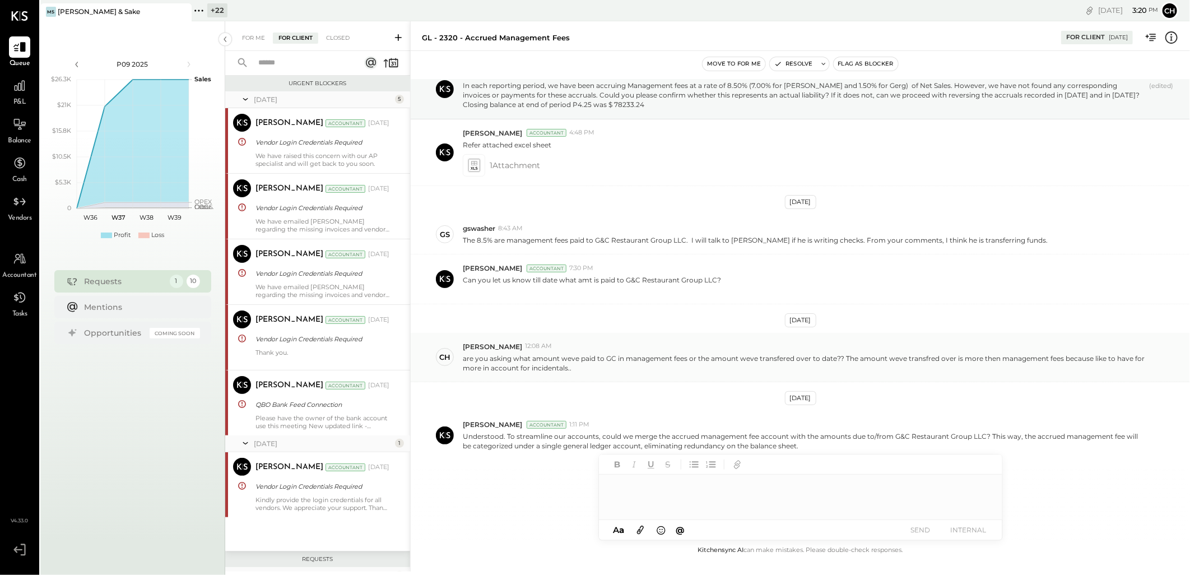
scroll to position [293, 0]
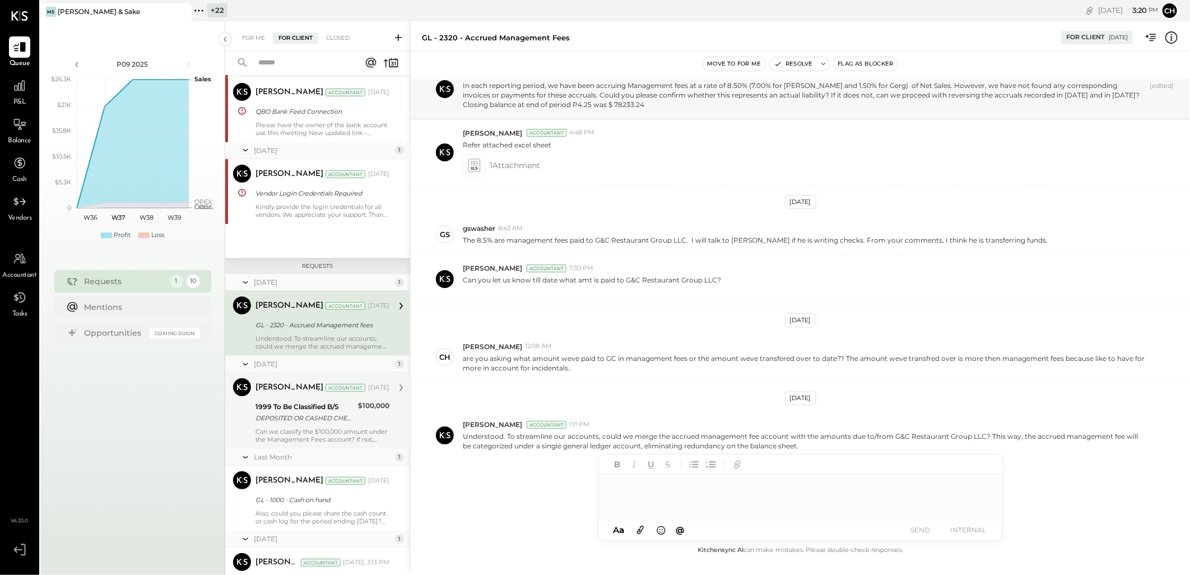
click at [318, 418] on div "DEPOSITED OR CASHED CHECK # 1149_ Management Bonus" at bounding box center [304, 417] width 99 height 11
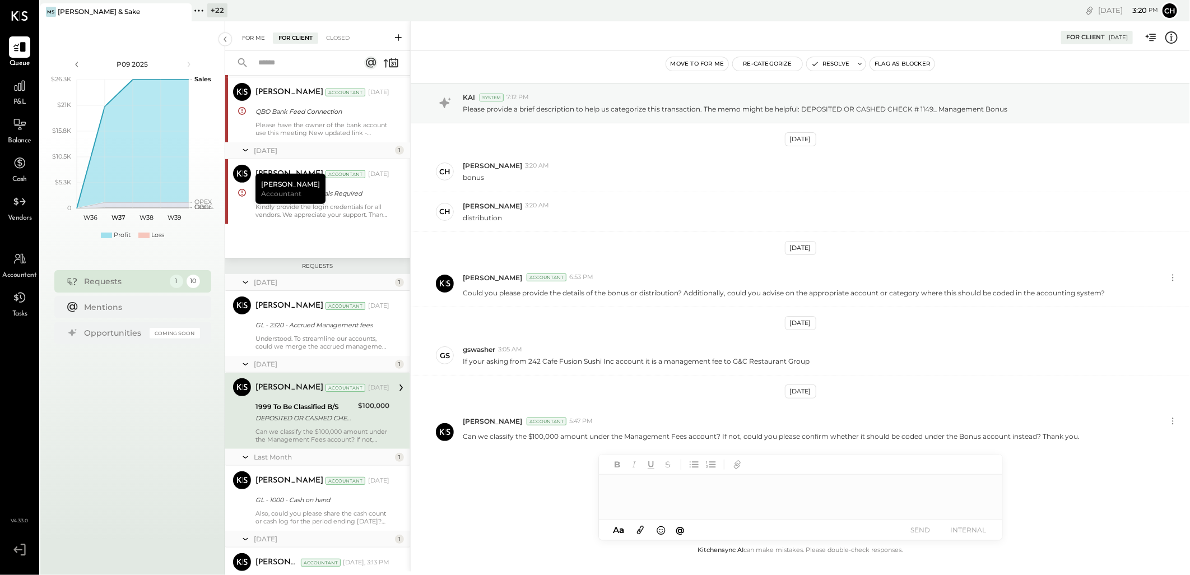
click at [255, 35] on div "For Me" at bounding box center [253, 37] width 34 height 11
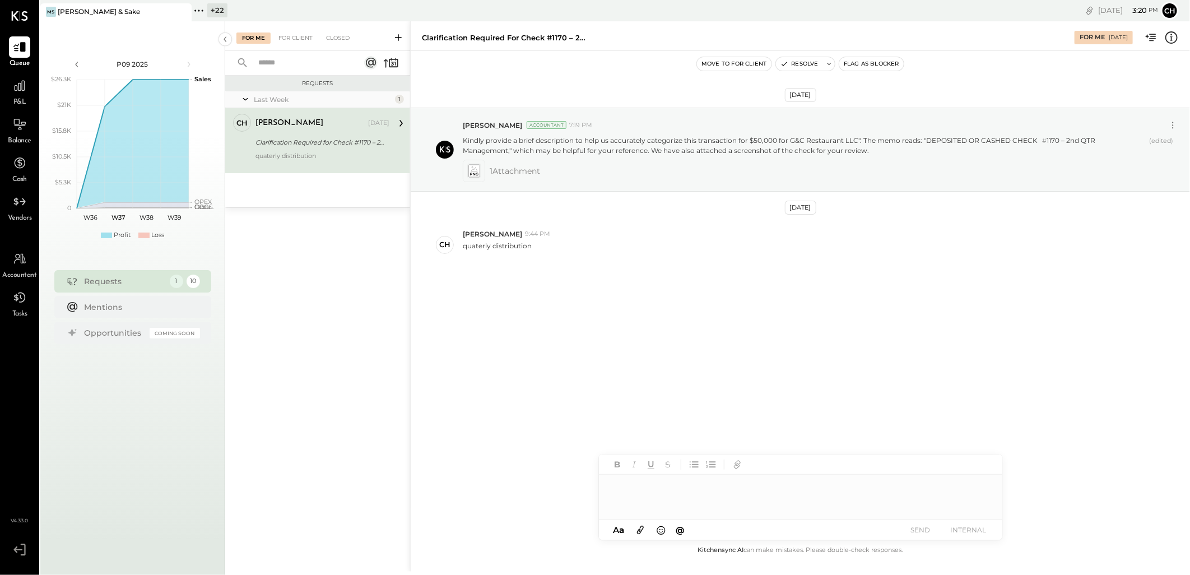
click at [624, 483] on div at bounding box center [800, 496] width 403 height 45
click at [927, 528] on button "SEND" at bounding box center [920, 529] width 45 height 15
